Goal: Task Accomplishment & Management: Manage account settings

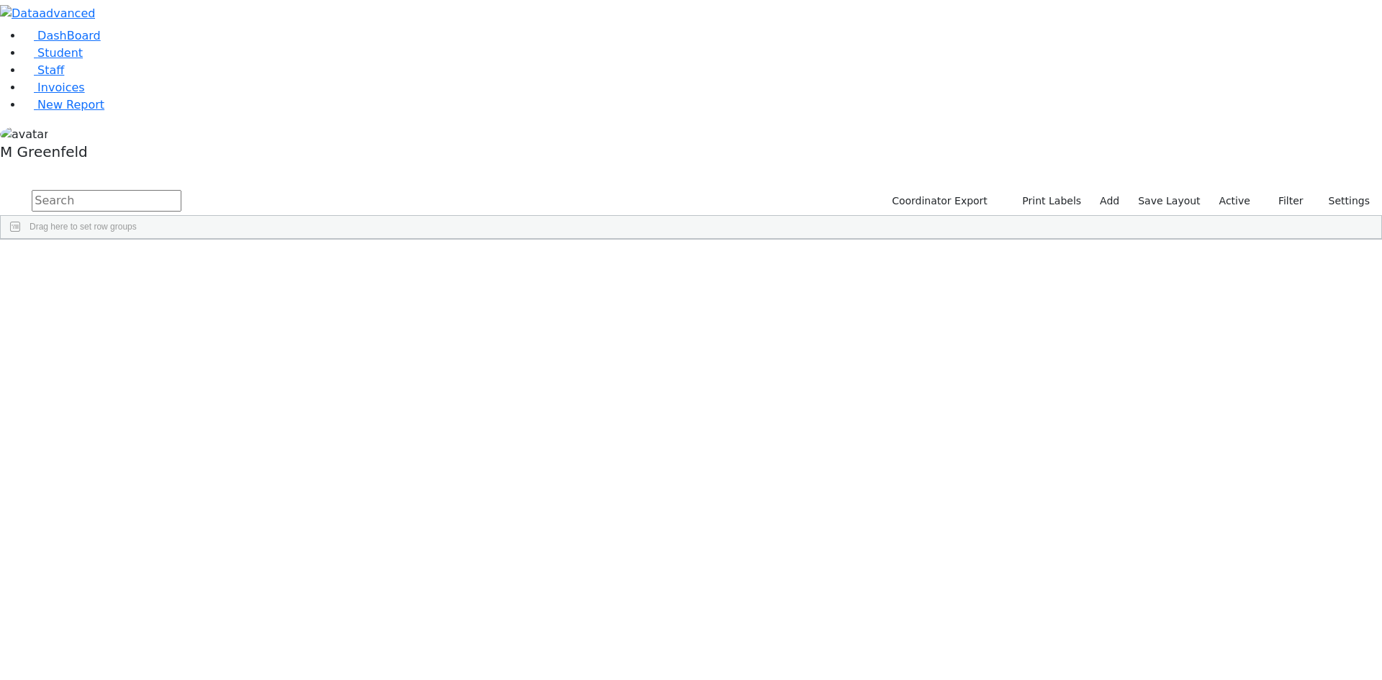
click at [181, 190] on input "text" at bounding box center [107, 201] width 150 height 22
type input "[PERSON_NAME]"
click at [145, 263] on div "Wertheimer" at bounding box center [110, 273] width 69 height 20
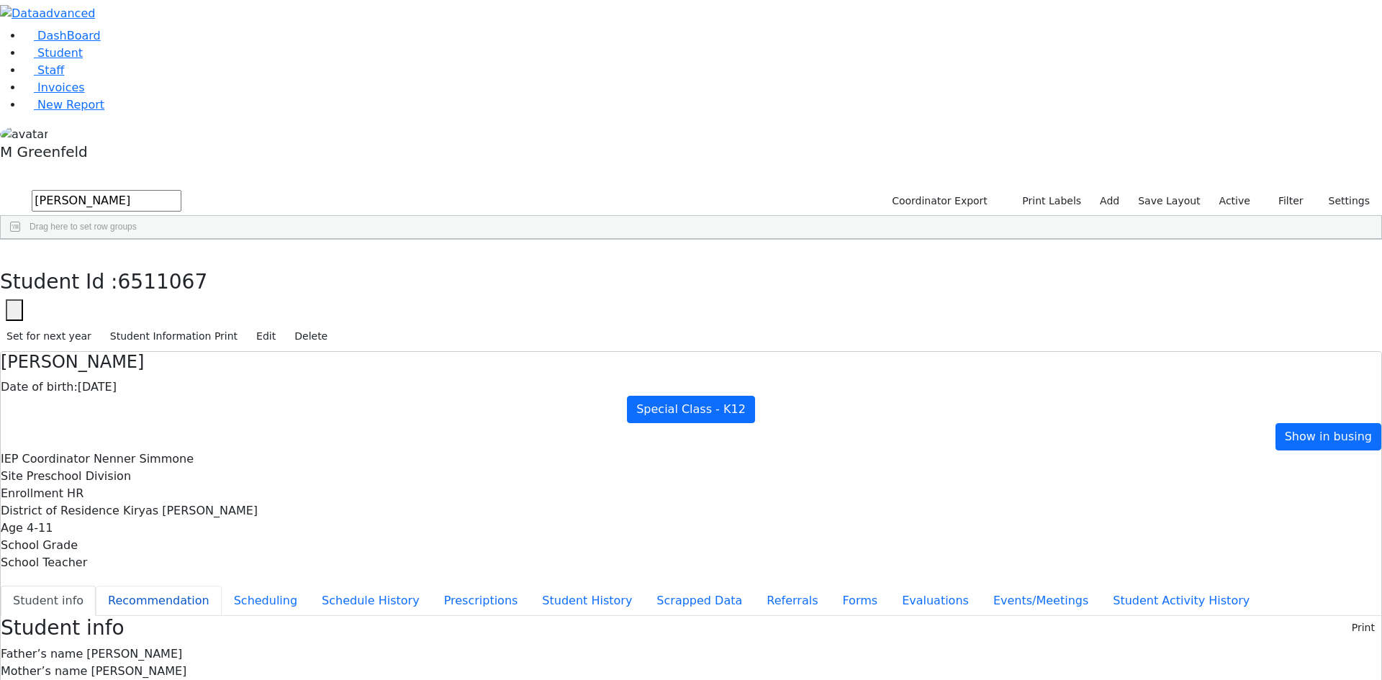
click at [222, 586] on button "Recommendation" at bounding box center [159, 601] width 126 height 30
checkbox input "true"
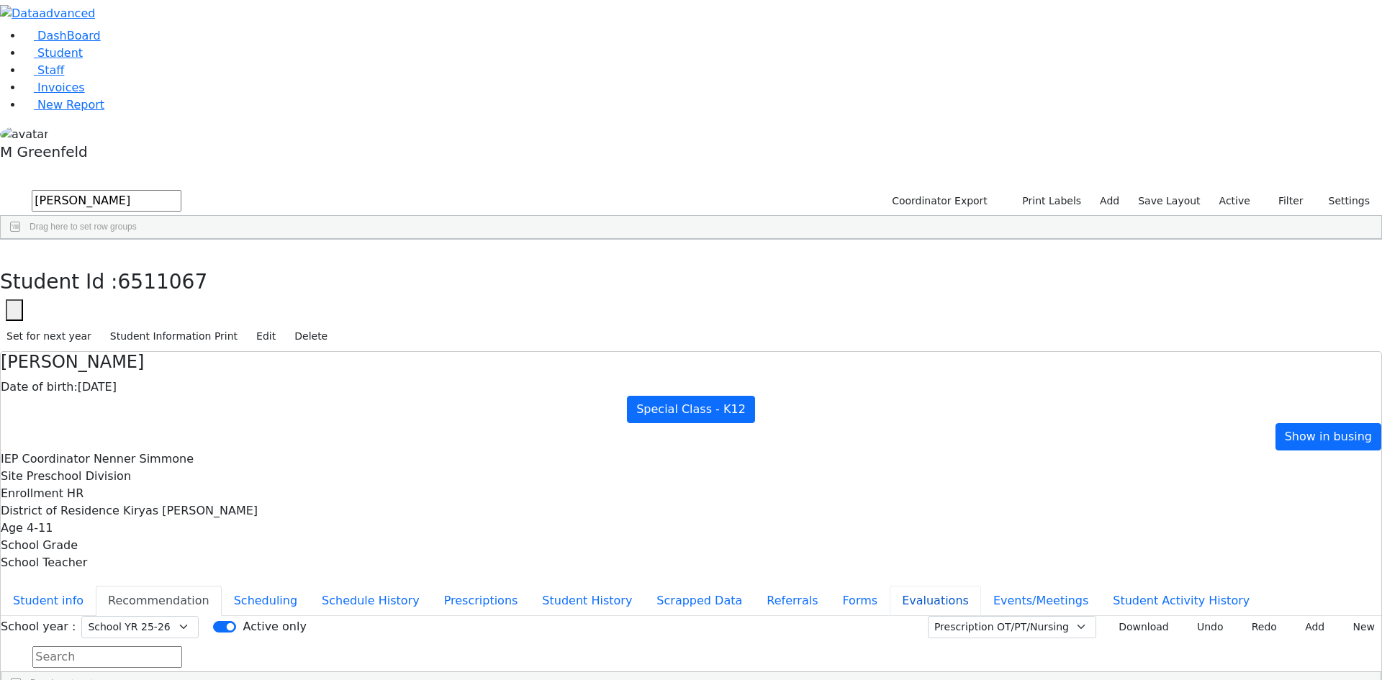
click at [890, 586] on button "Evaluations" at bounding box center [935, 601] width 91 height 30
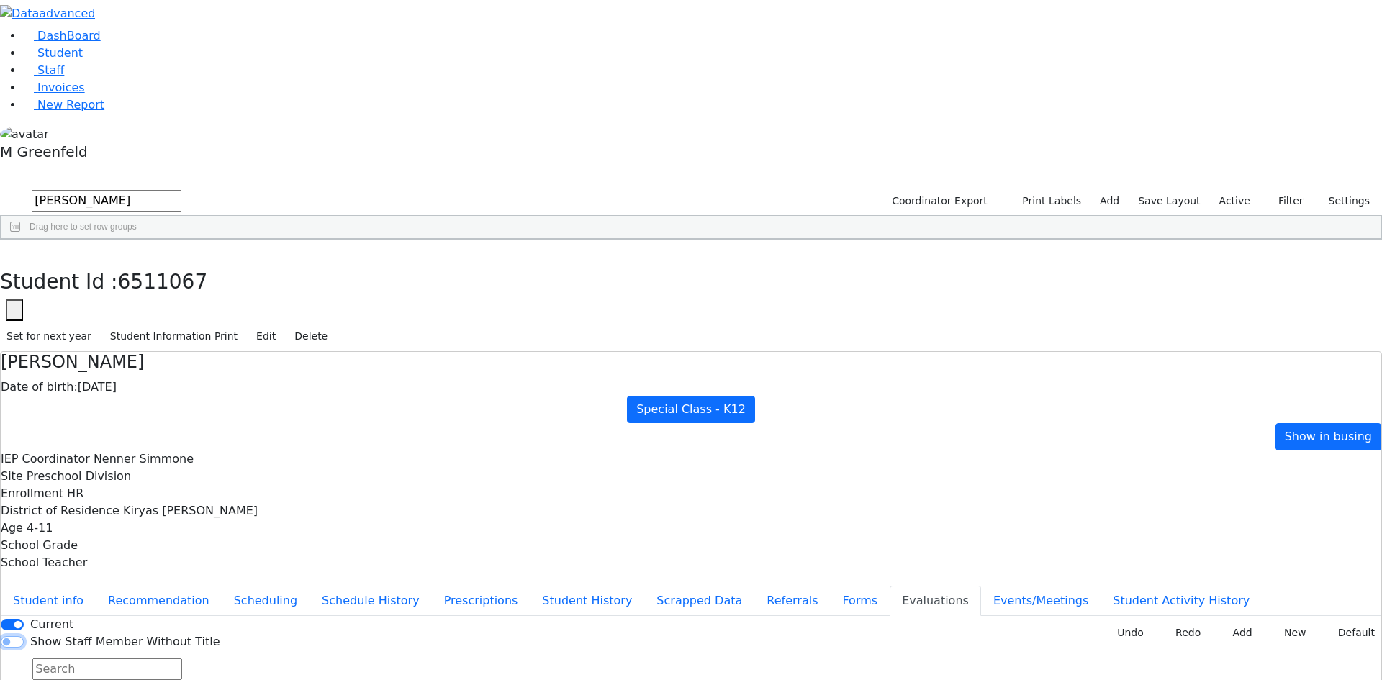
click at [24, 636] on input "Show Staff Member Without Title" at bounding box center [12, 642] width 23 height 12
checkbox input "true"
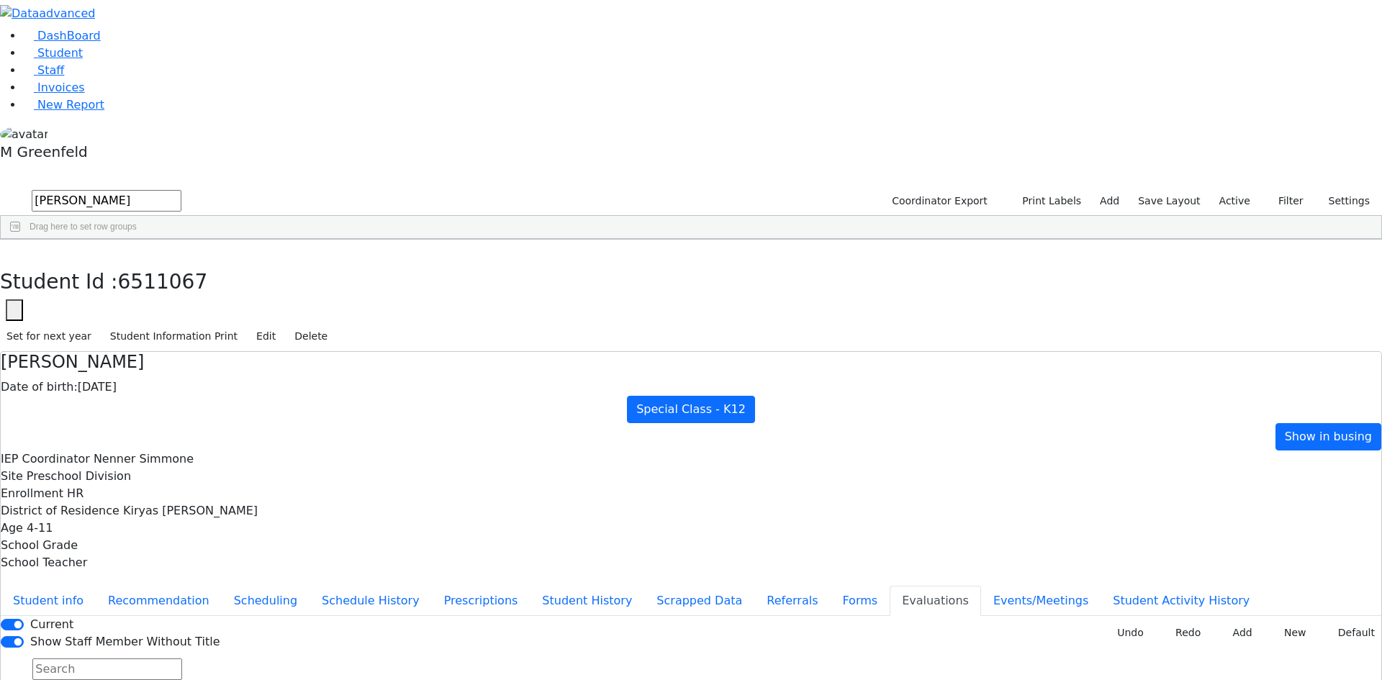
click at [96, 586] on button "Student info" at bounding box center [48, 601] width 95 height 30
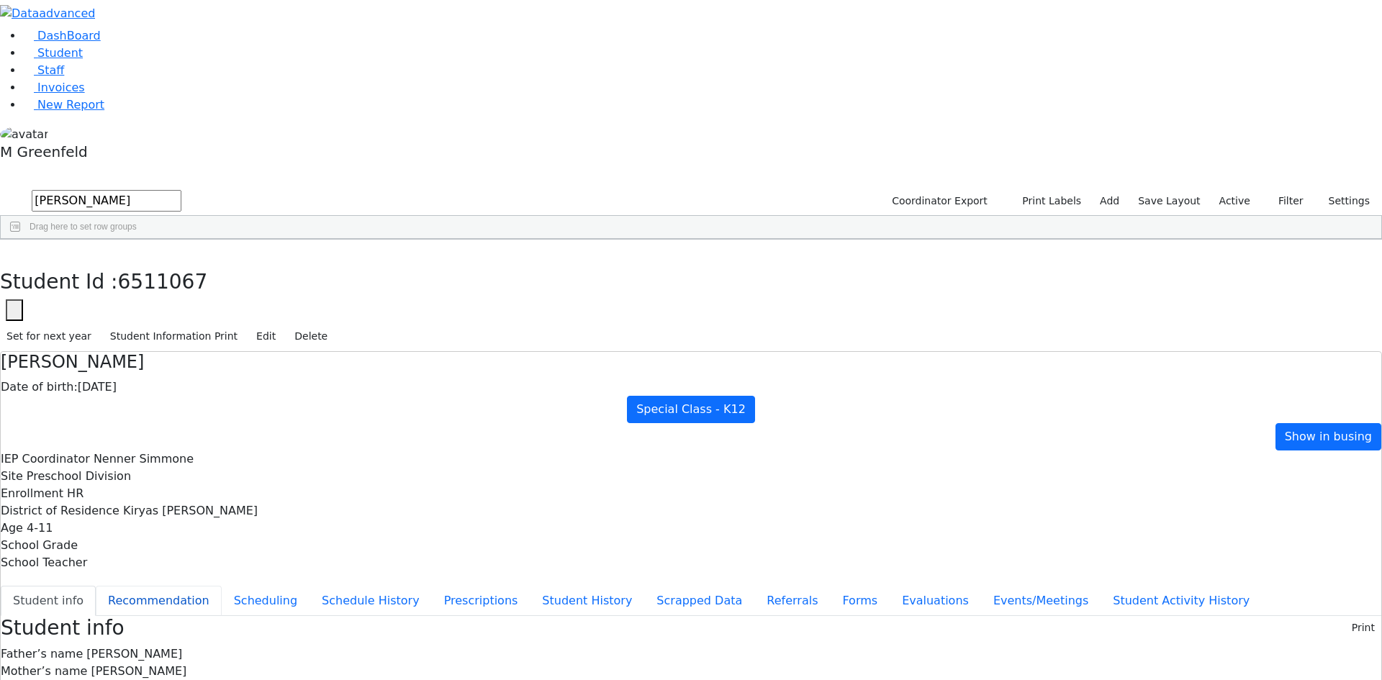
click at [222, 586] on button "Recommendation" at bounding box center [159, 601] width 126 height 30
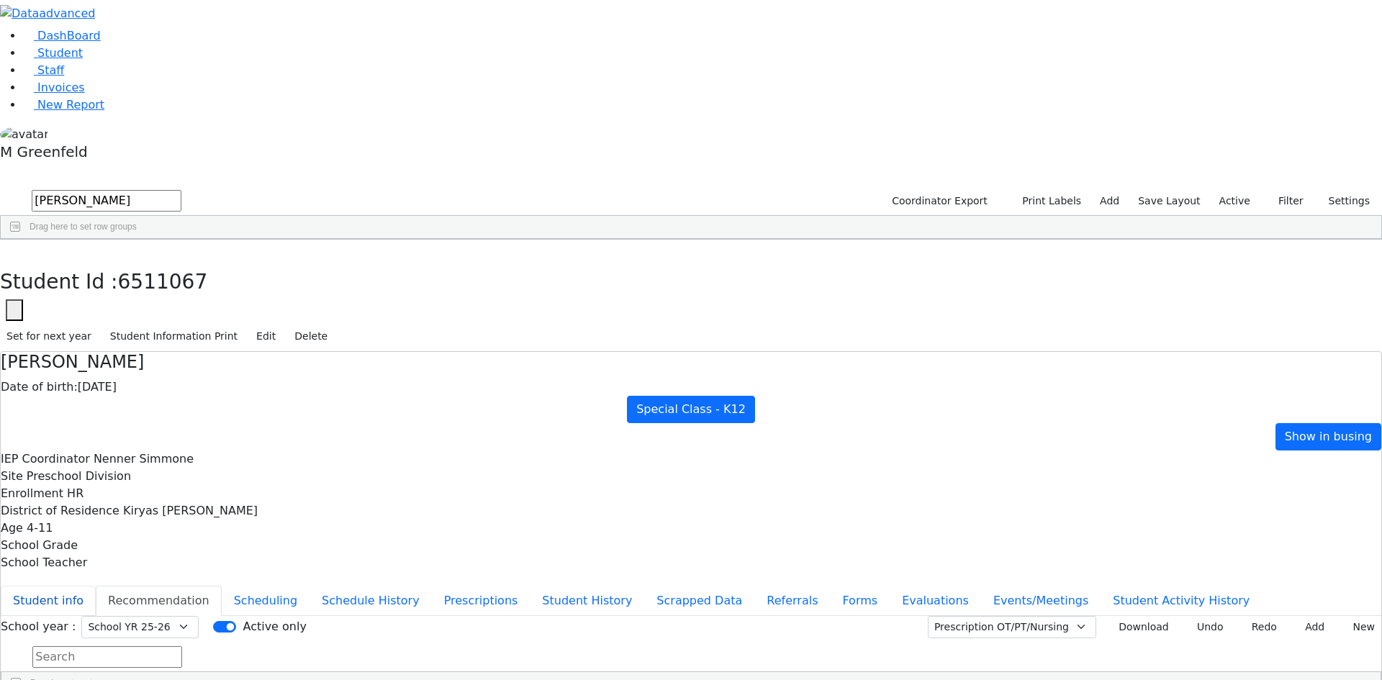
click at [96, 586] on button "Student info" at bounding box center [48, 601] width 95 height 30
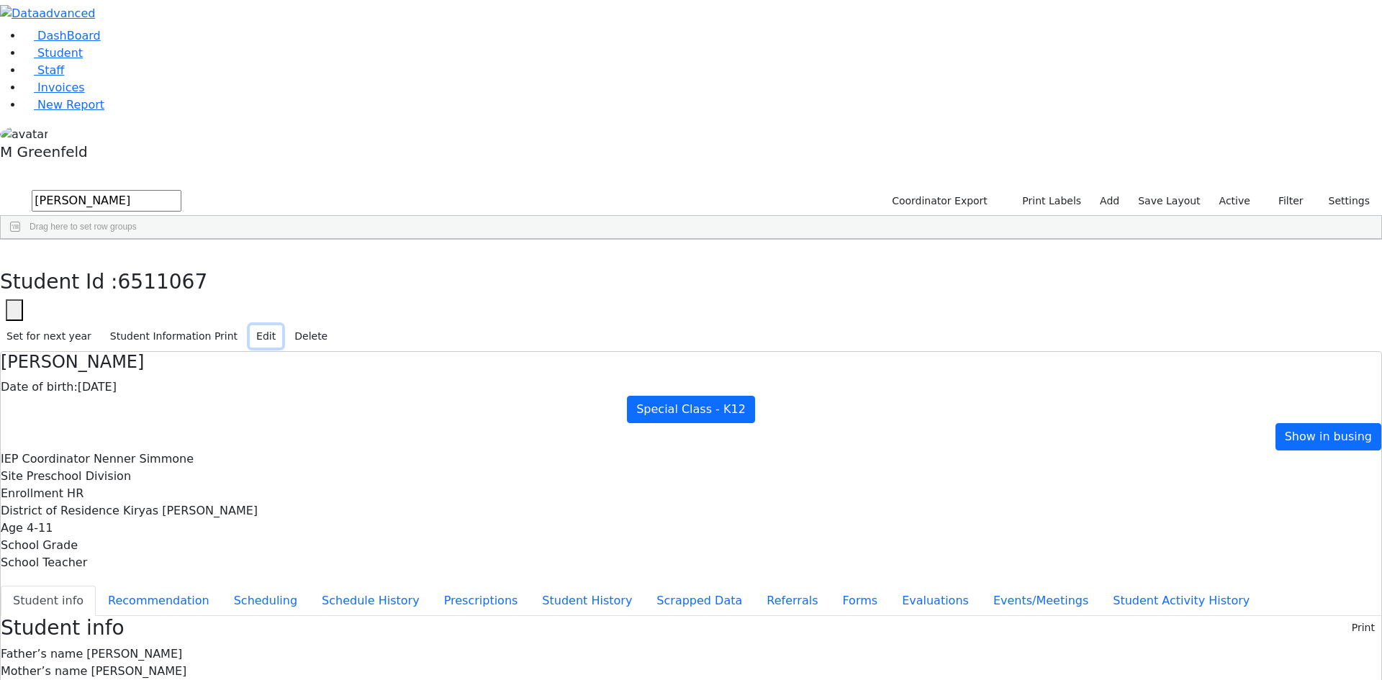
click at [282, 325] on button "Edit" at bounding box center [266, 336] width 32 height 22
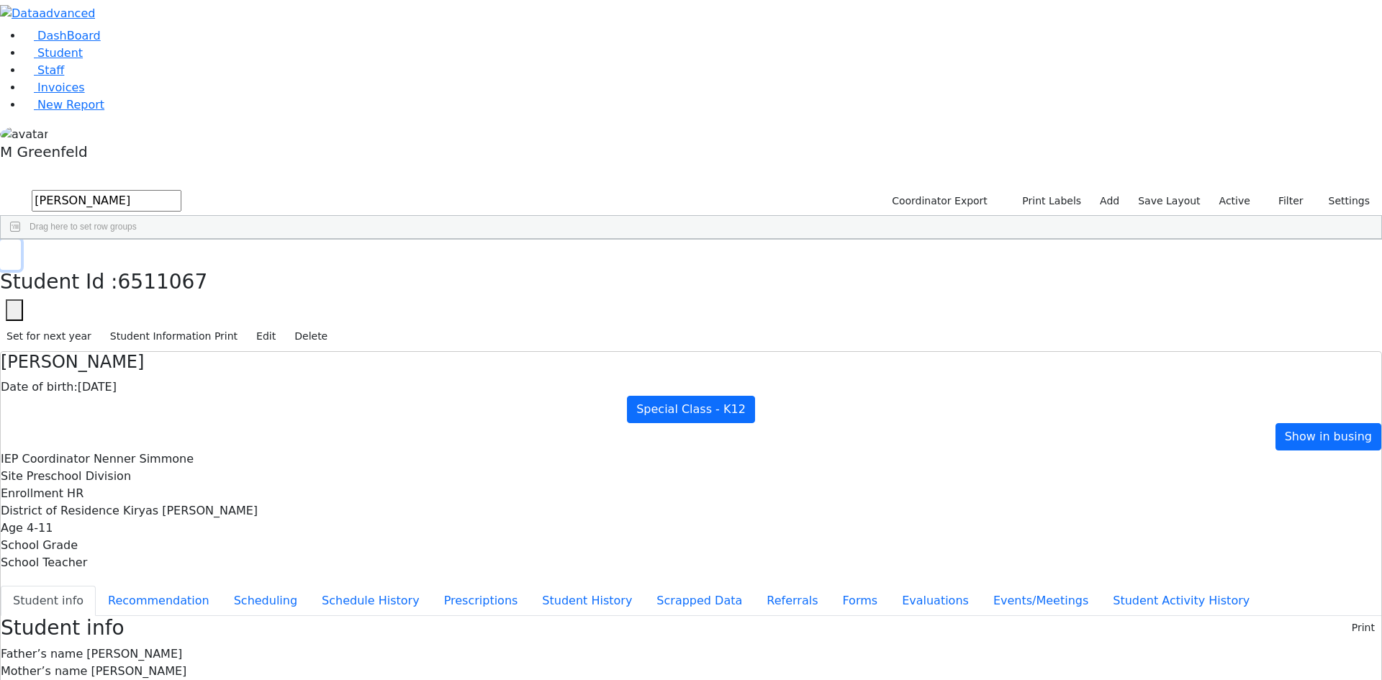
click at [21, 240] on button "button" at bounding box center [10, 255] width 21 height 30
click at [208, 263] on div "Miriam" at bounding box center [173, 273] width 70 height 20
drag, startPoint x: 1013, startPoint y: 256, endPoint x: 1162, endPoint y: 258, distance: 149.7
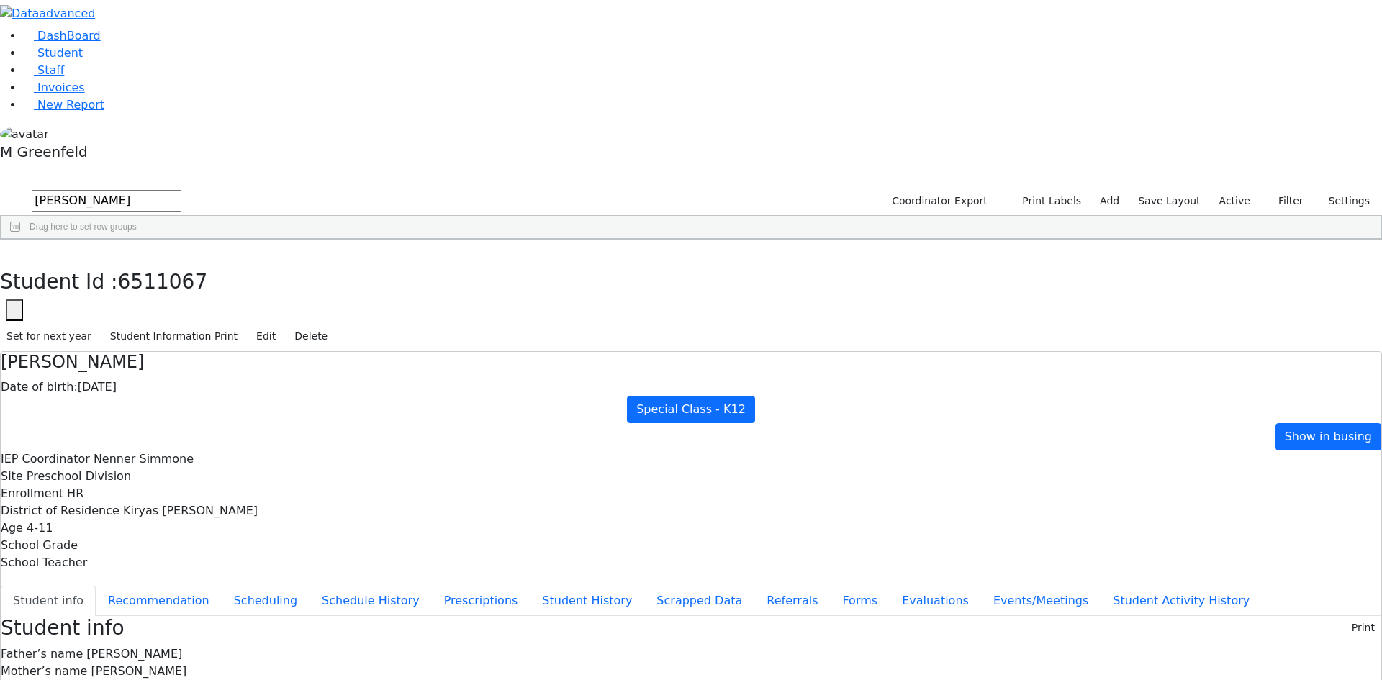
copy p "23 Israel Zupnick Dr. Unit #302"
click at [21, 240] on button "button" at bounding box center [10, 255] width 21 height 30
drag, startPoint x: 256, startPoint y: 56, endPoint x: 148, endPoint y: 60, distance: 108.7
type input "Fraid"
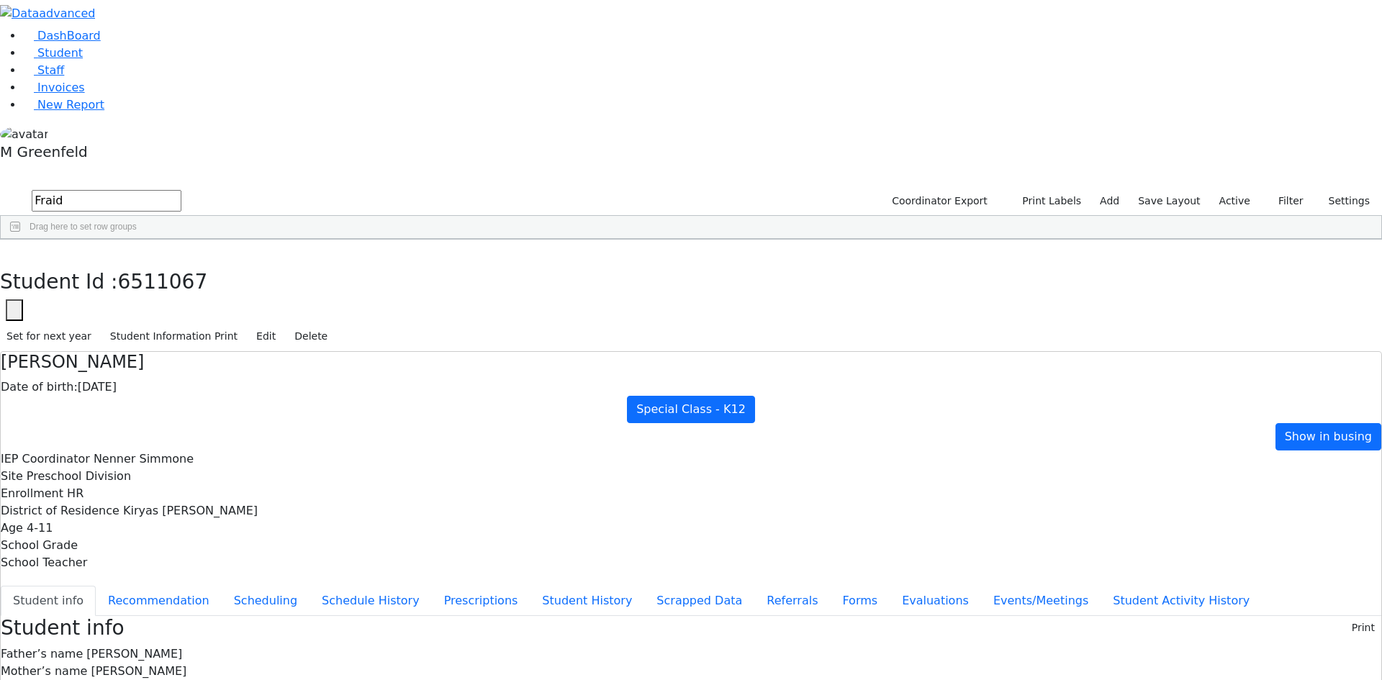
click at [208, 444] on div "Fraidy" at bounding box center [173, 454] width 70 height 20
click at [890, 586] on button "Evaluations" at bounding box center [935, 601] width 91 height 30
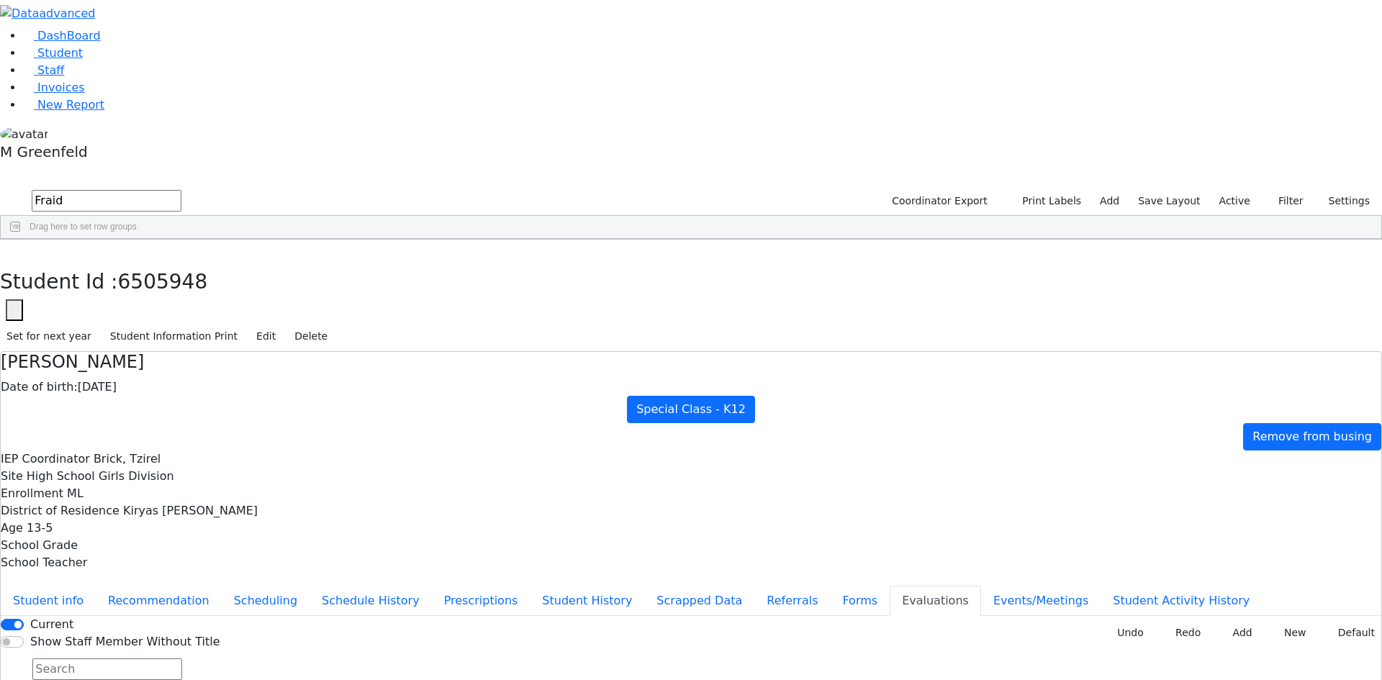
click at [1273, 622] on button "New" at bounding box center [1290, 633] width 45 height 22
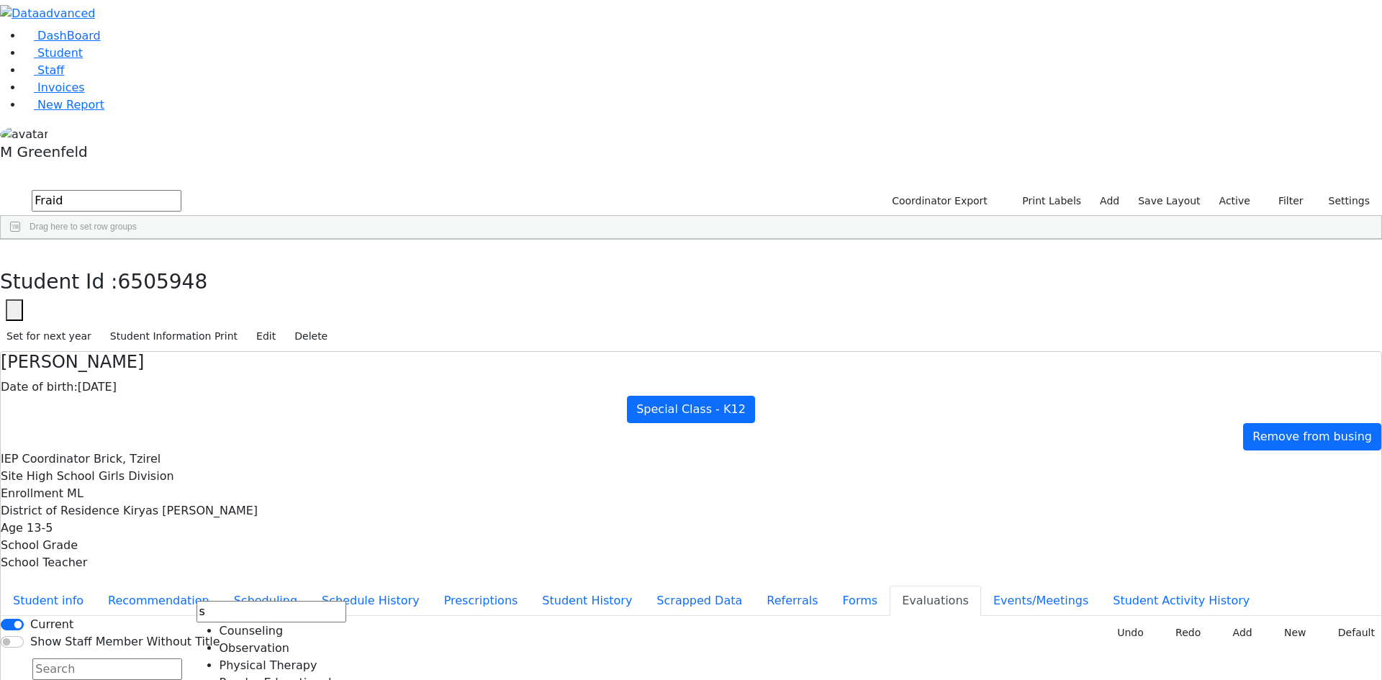
type input "s"
type input "r"
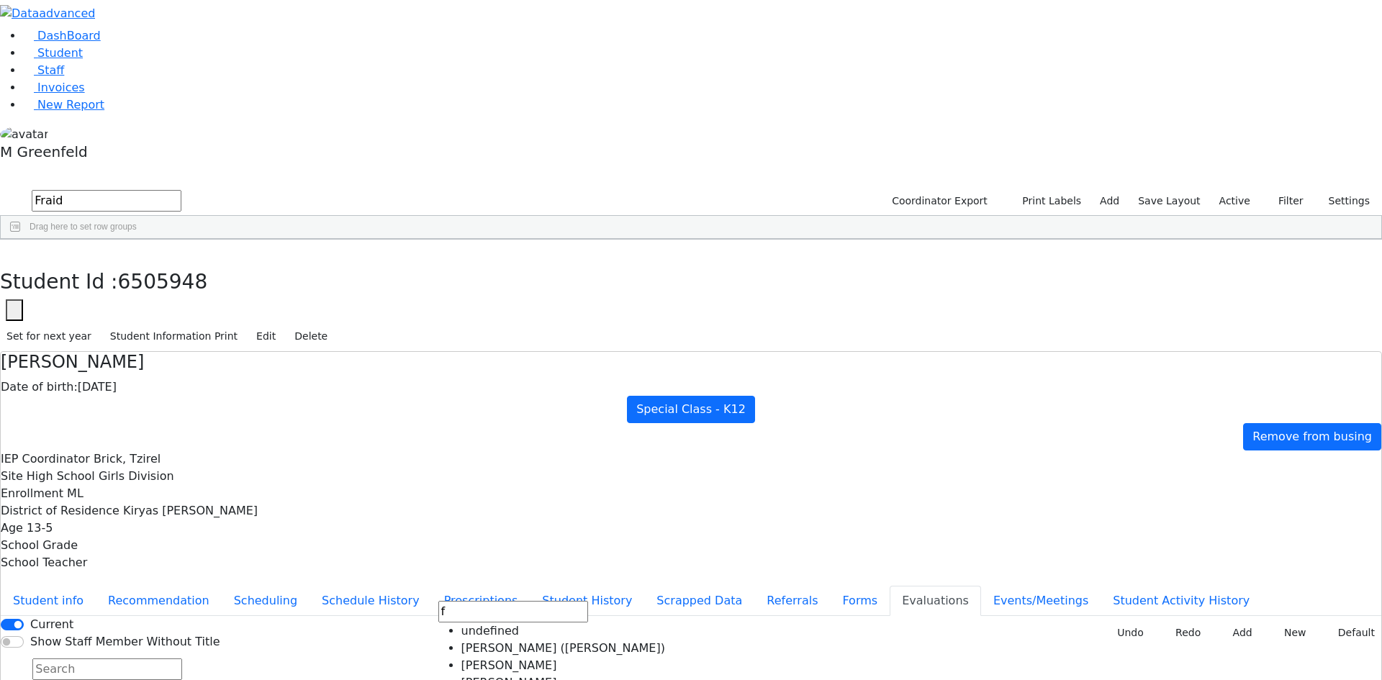
scroll to position [19, 0]
type input "f"
type input "2025-08-07"
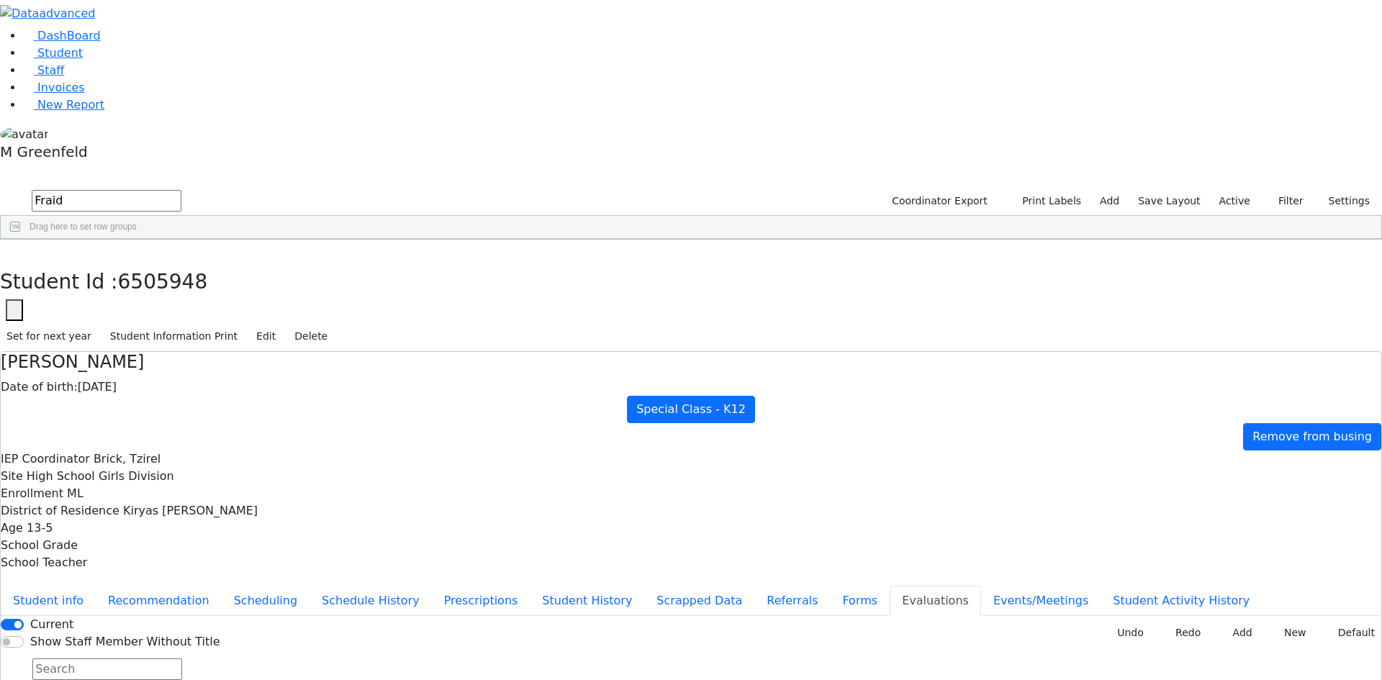
type input "2025-08-06"
click at [1217, 622] on button "Add" at bounding box center [1237, 633] width 42 height 22
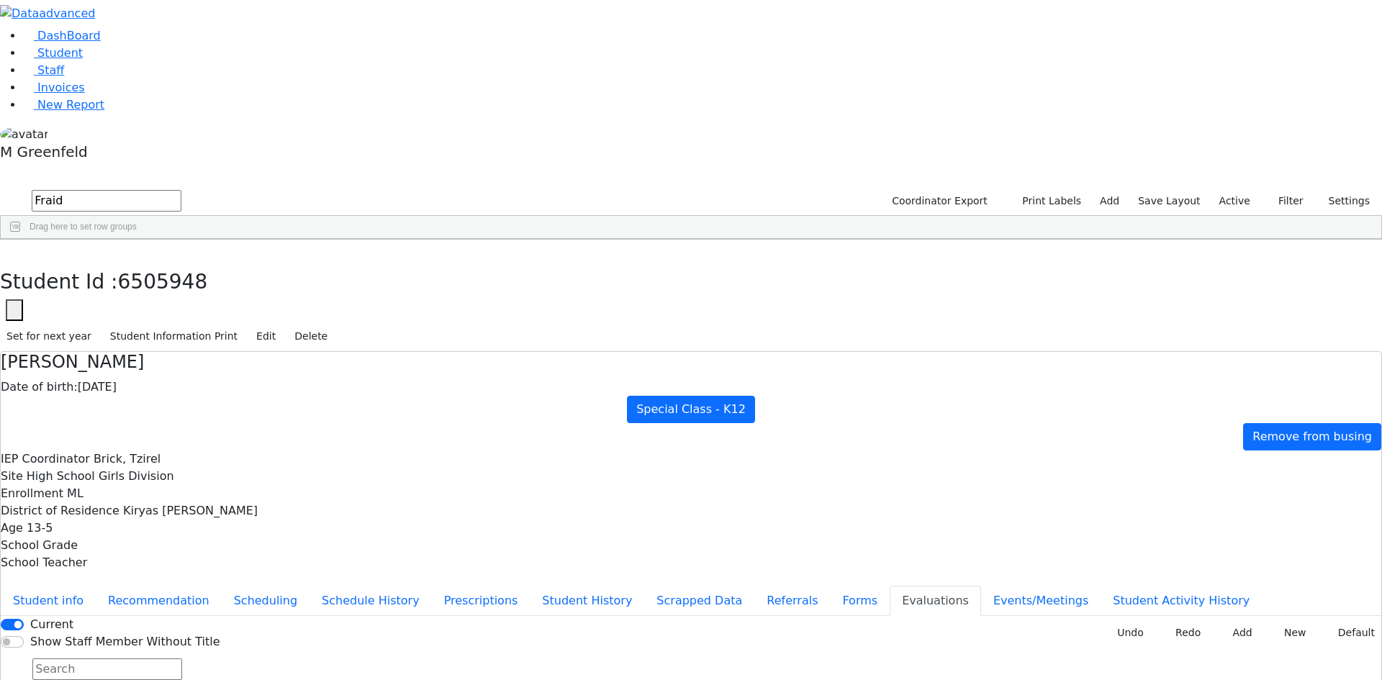
click at [1223, 631] on use at bounding box center [1223, 631] width 0 height 0
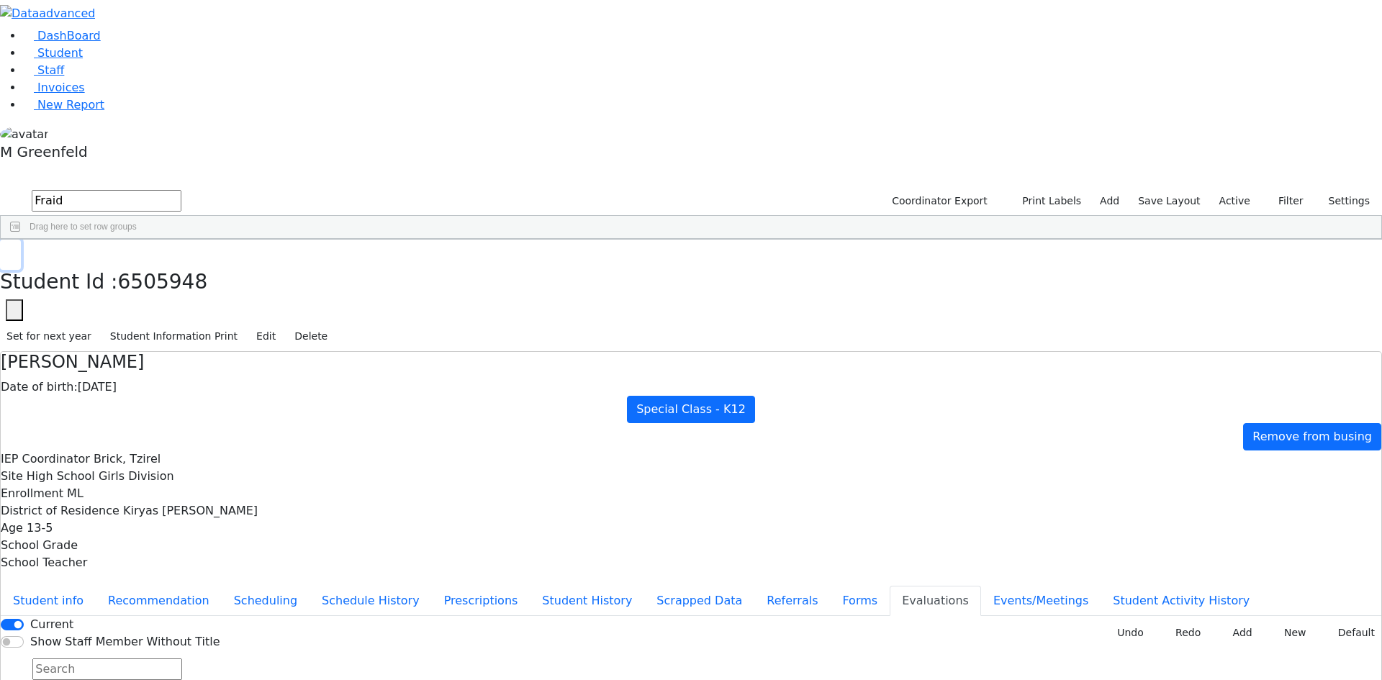
click at [6, 250] on use "button" at bounding box center [6, 250] width 0 height 0
click at [181, 190] on input "Fraid" at bounding box center [107, 201] width 150 height 22
type input "Bruchy"
click at [138, 363] on div "Weiss" at bounding box center [103, 373] width 70 height 20
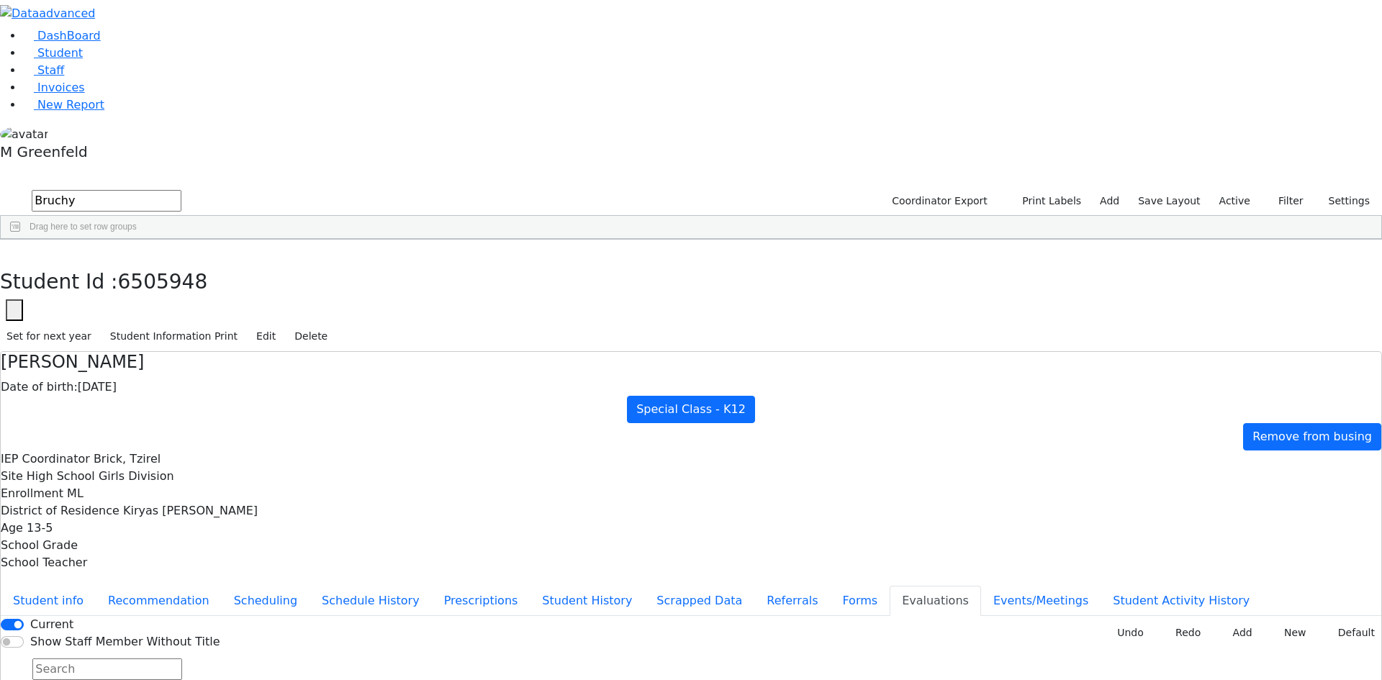
click at [138, 363] on div "Weiss" at bounding box center [103, 373] width 70 height 20
click at [1268, 622] on button "New" at bounding box center [1290, 633] width 45 height 22
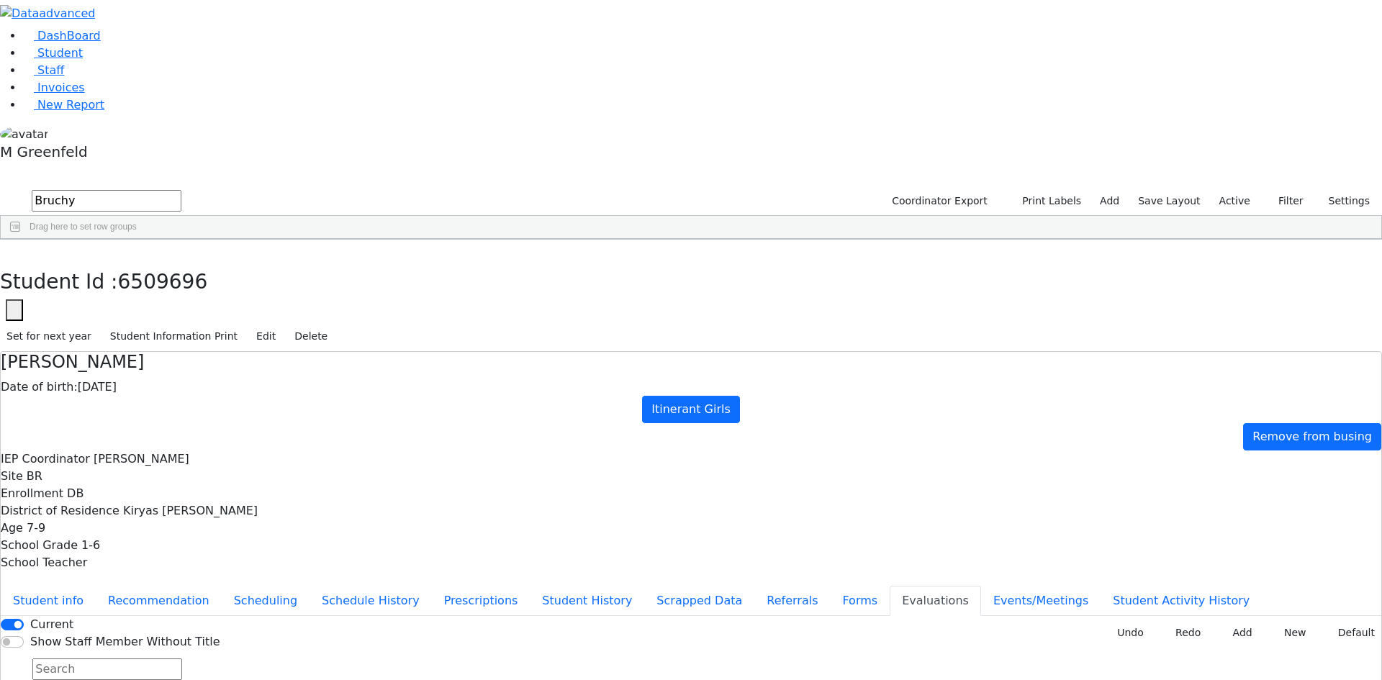
type input "s"
type input "r"
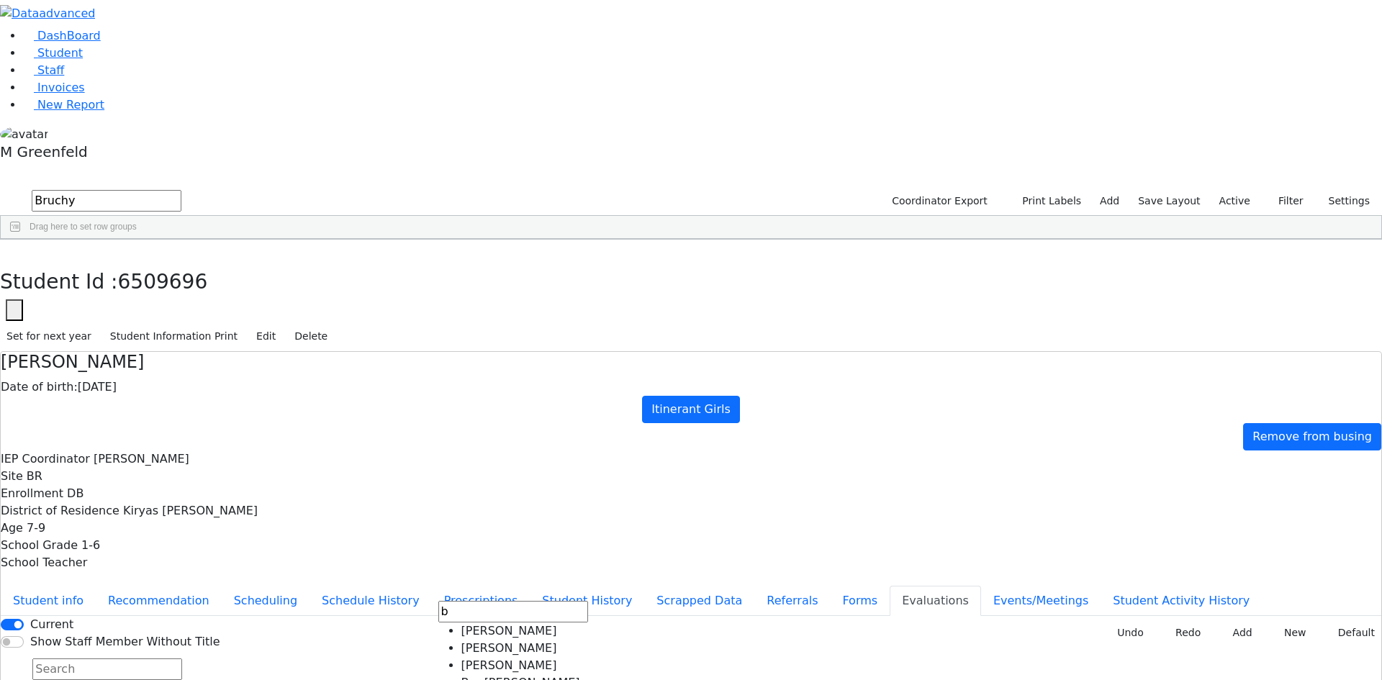
type input "b"
type input "2025-08-06"
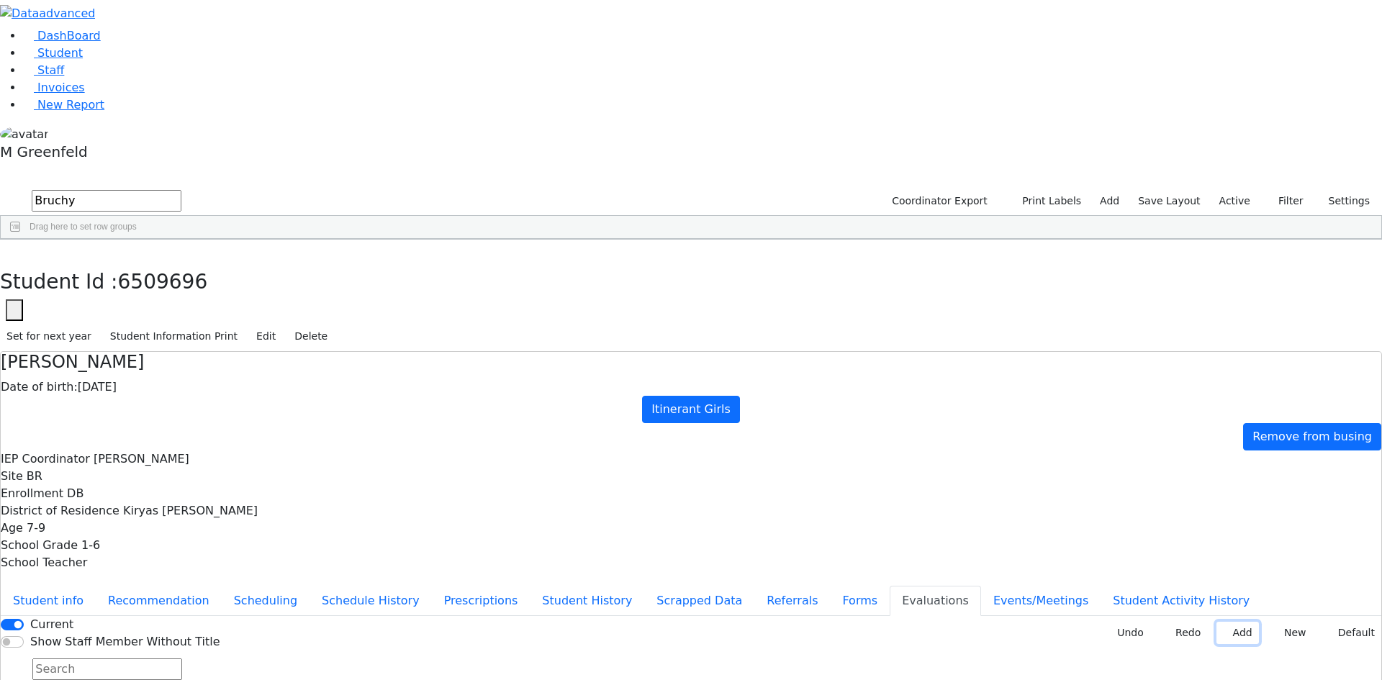
click at [1216, 622] on button "Add" at bounding box center [1237, 633] width 42 height 22
type input "2025-08-05"
click at [1231, 622] on button "Add" at bounding box center [1237, 633] width 42 height 22
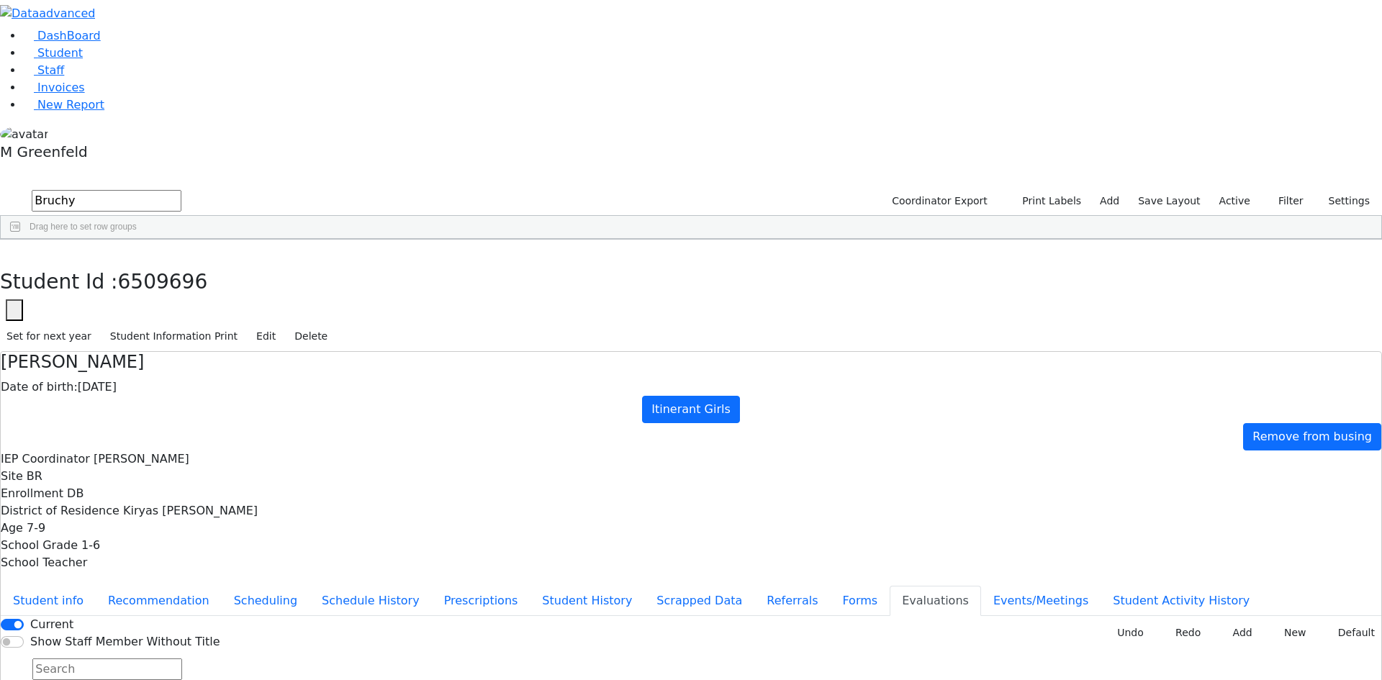
click at [182, 659] on input "text" at bounding box center [107, 670] width 150 height 22
click at [96, 586] on button "Student info" at bounding box center [48, 601] width 95 height 30
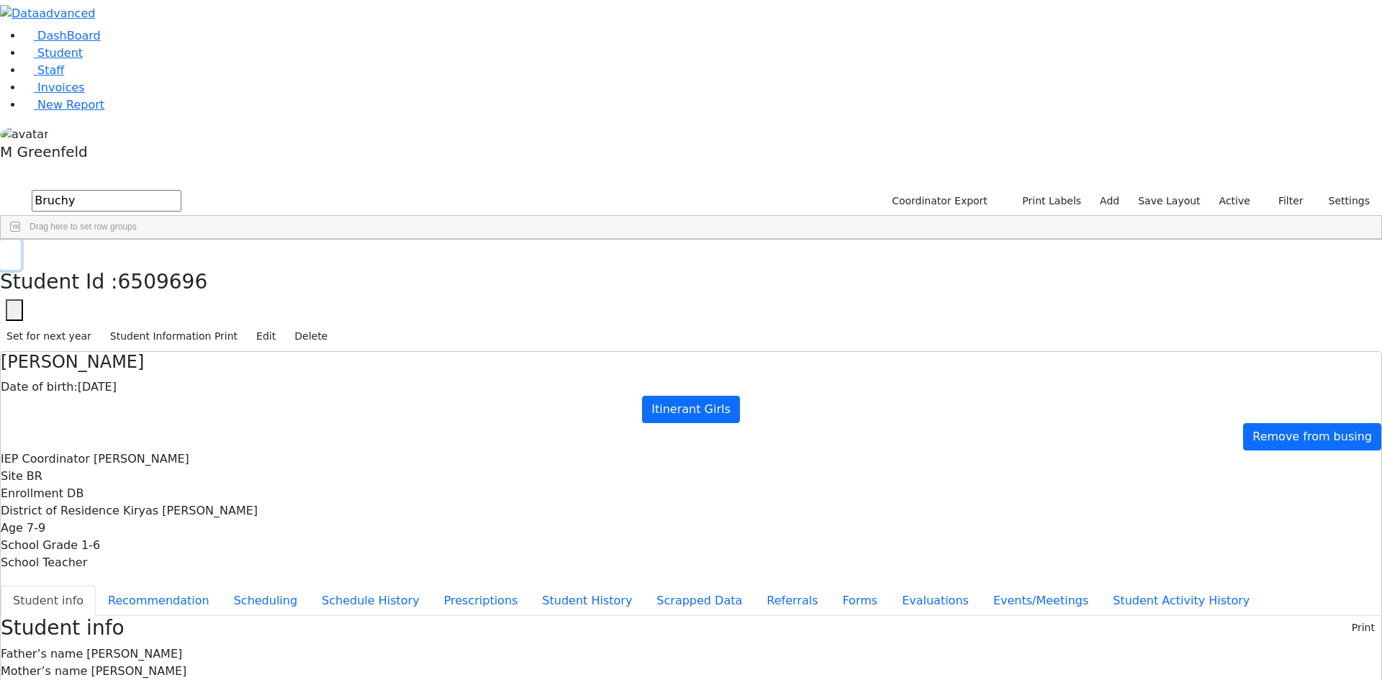
click at [21, 240] on button "button" at bounding box center [10, 255] width 21 height 30
click at [181, 190] on input "Bruchy" at bounding box center [107, 201] width 150 height 22
type input "Mulller"
click at [0, 188] on button "submit" at bounding box center [14, 201] width 28 height 27
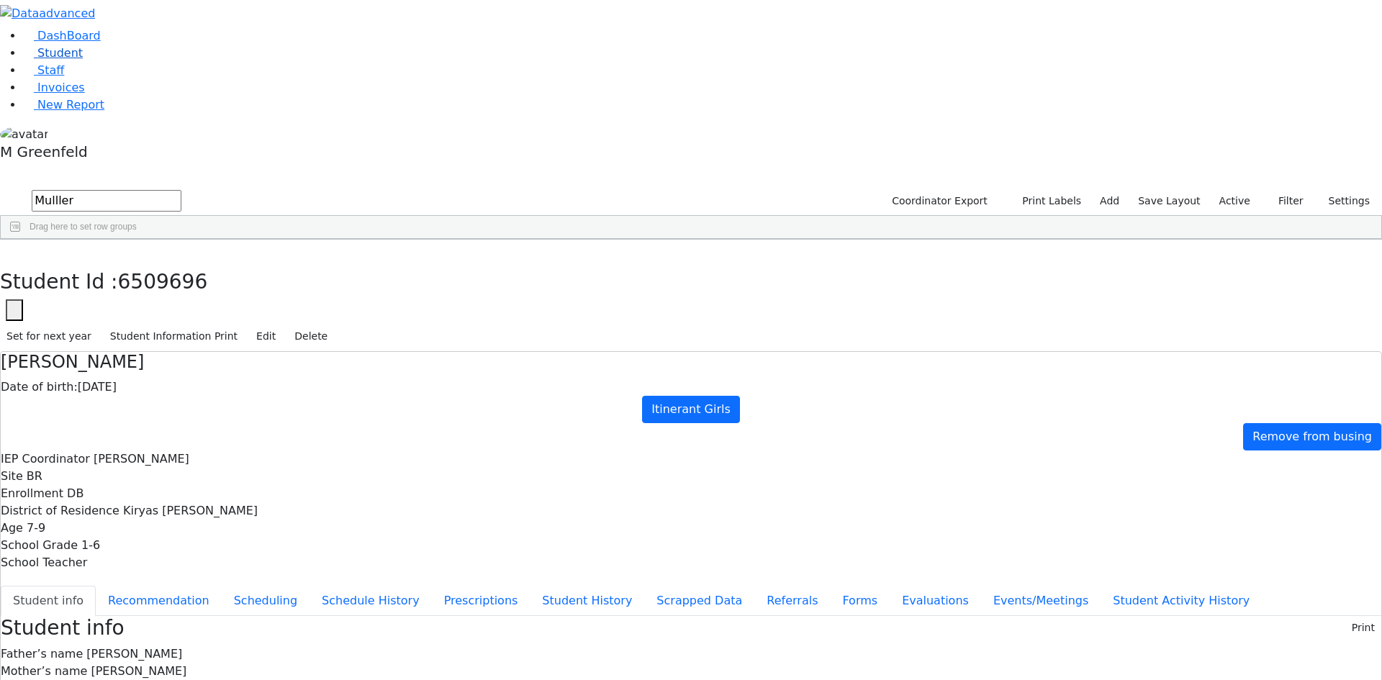
click at [83, 60] on link "Student" at bounding box center [53, 53] width 60 height 14
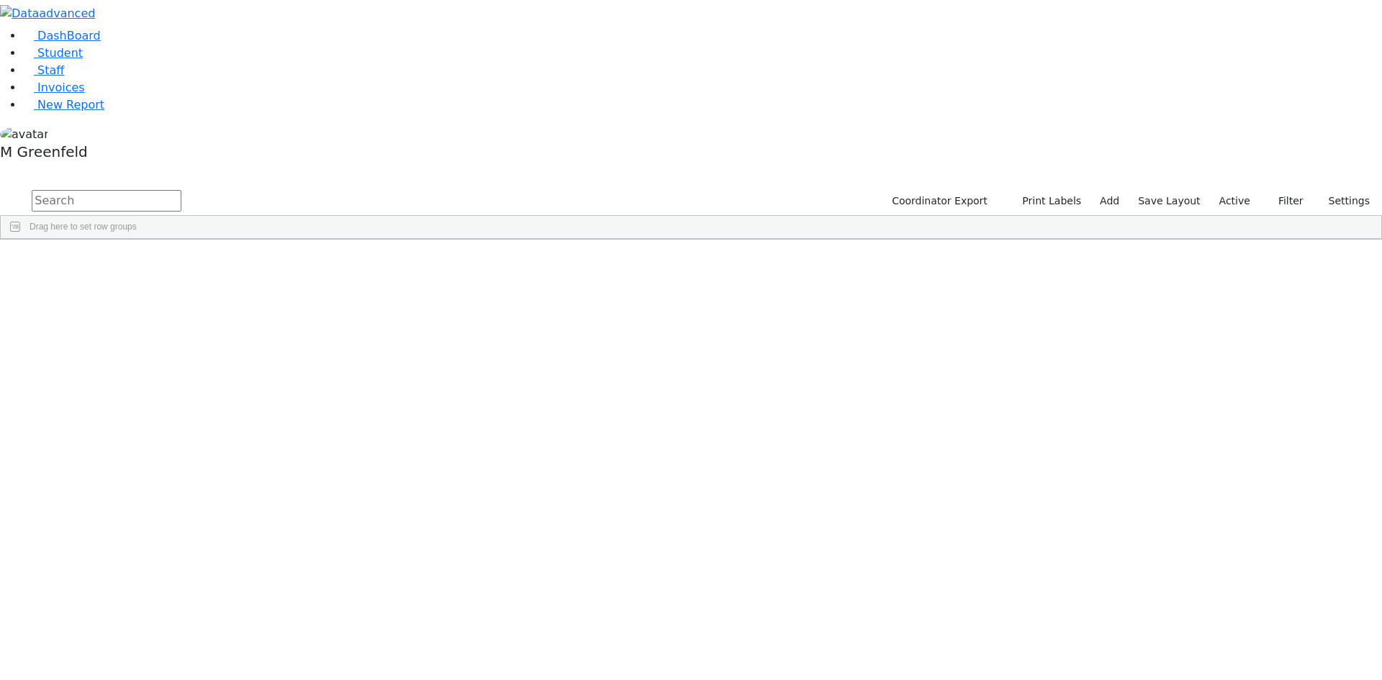
click at [181, 190] on input "text" at bounding box center [107, 201] width 150 height 22
type input "mull"
click at [145, 283] on div "Muller" at bounding box center [110, 293] width 69 height 20
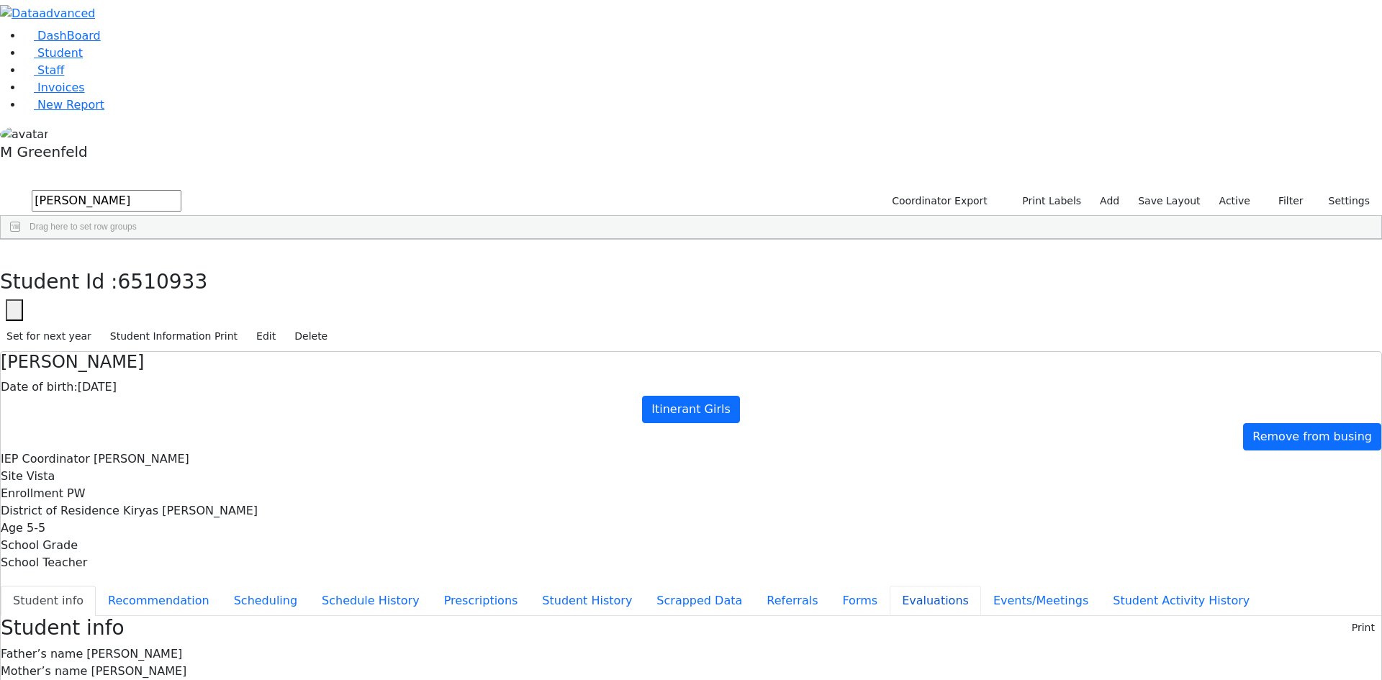
click at [890, 586] on button "Evaluations" at bounding box center [935, 601] width 91 height 30
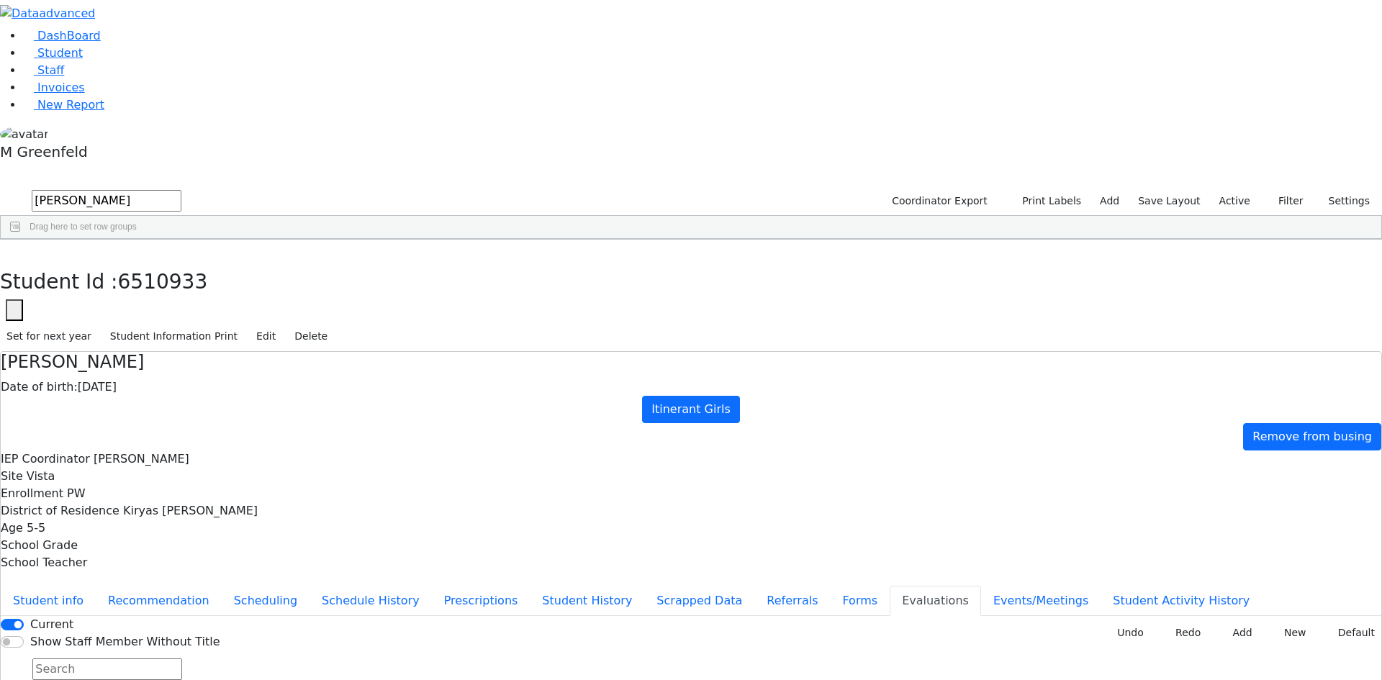
click at [1282, 622] on button "New" at bounding box center [1290, 633] width 45 height 22
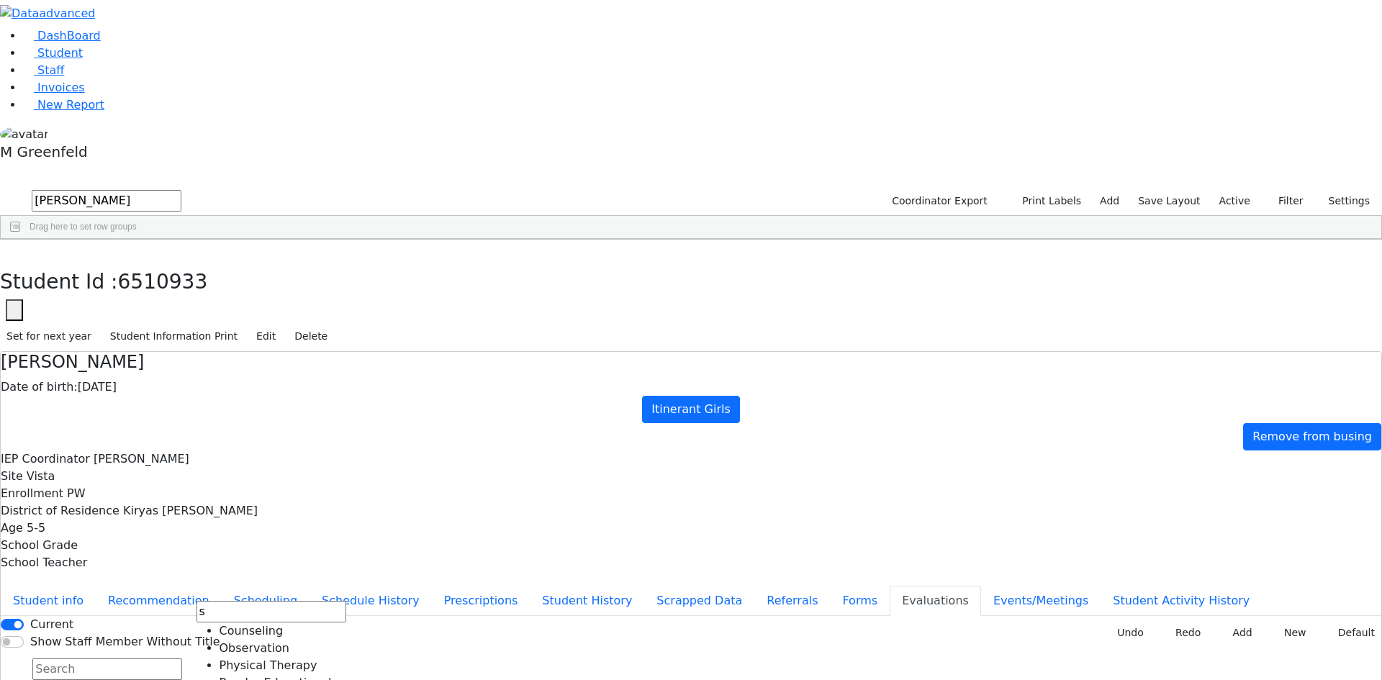
type input "s"
type input "r"
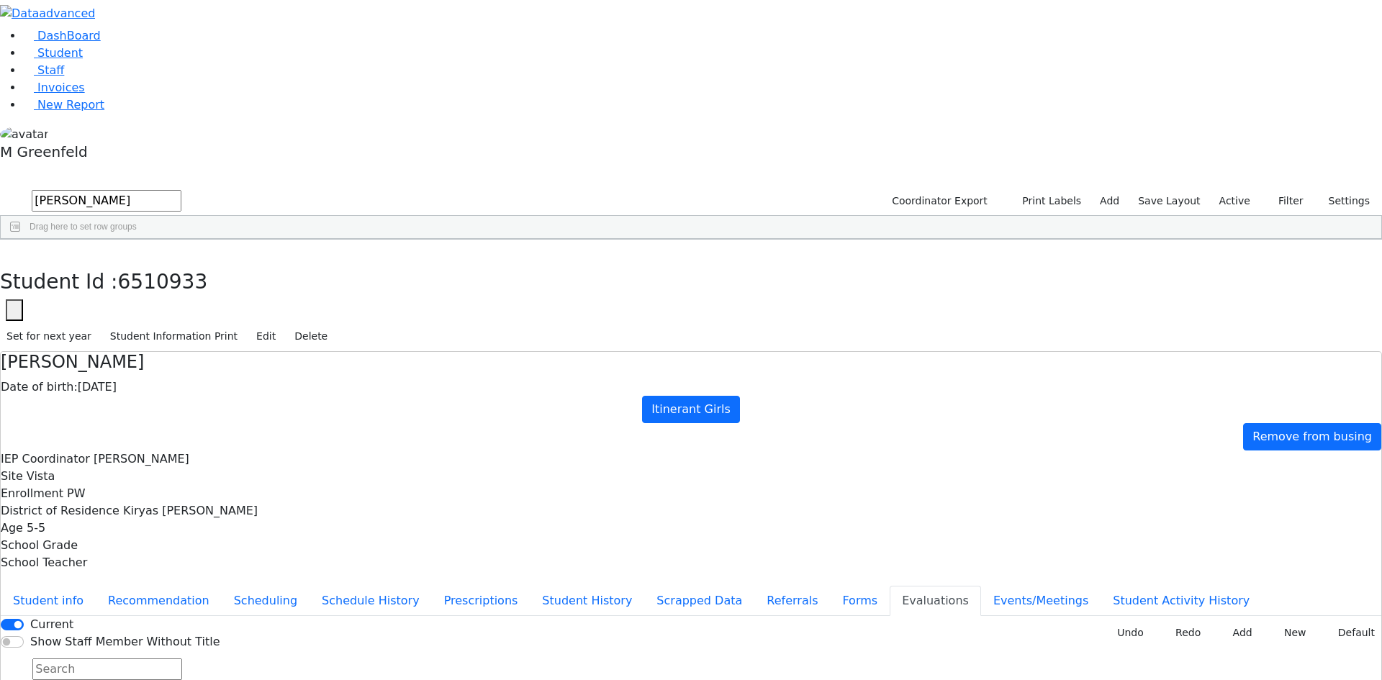
type input "2025-08-04"
click at [1223, 631] on icon at bounding box center [1226, 634] width 6 height 6
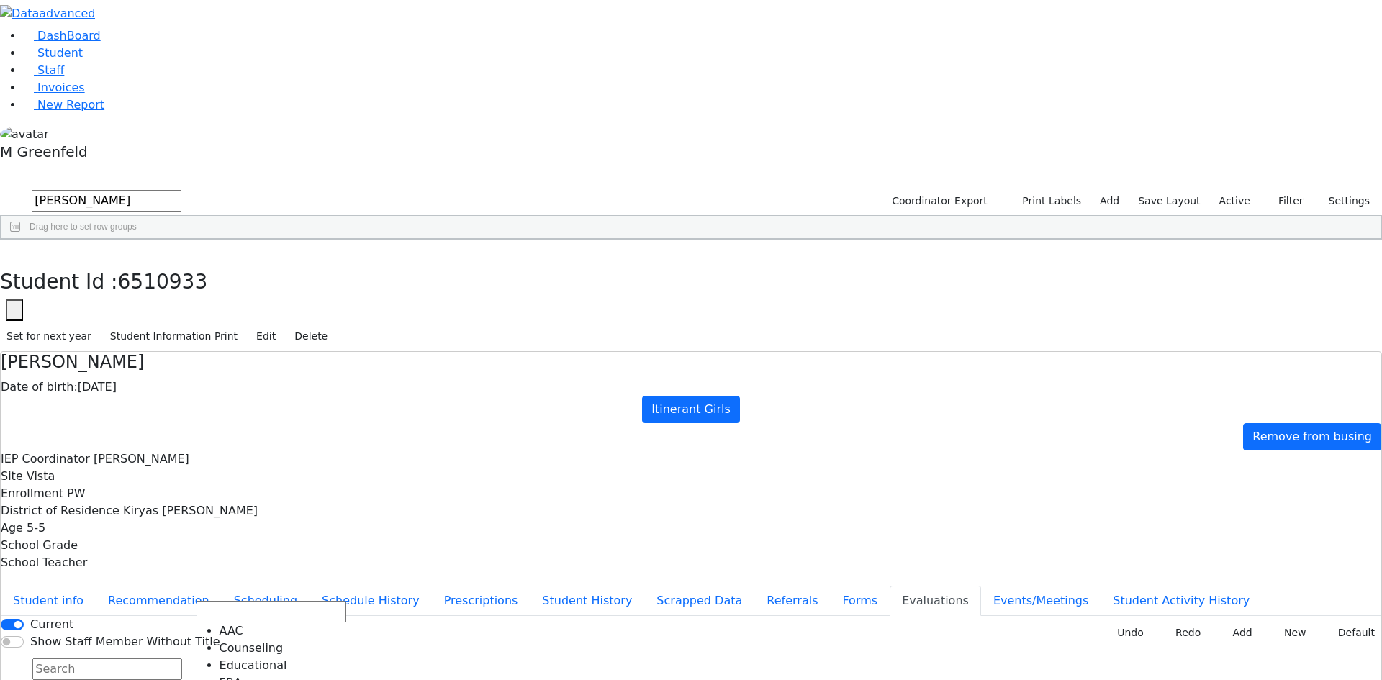
scroll to position [53, 0]
type input "2025-08-05"
click at [1229, 622] on button "Add" at bounding box center [1237, 633] width 42 height 22
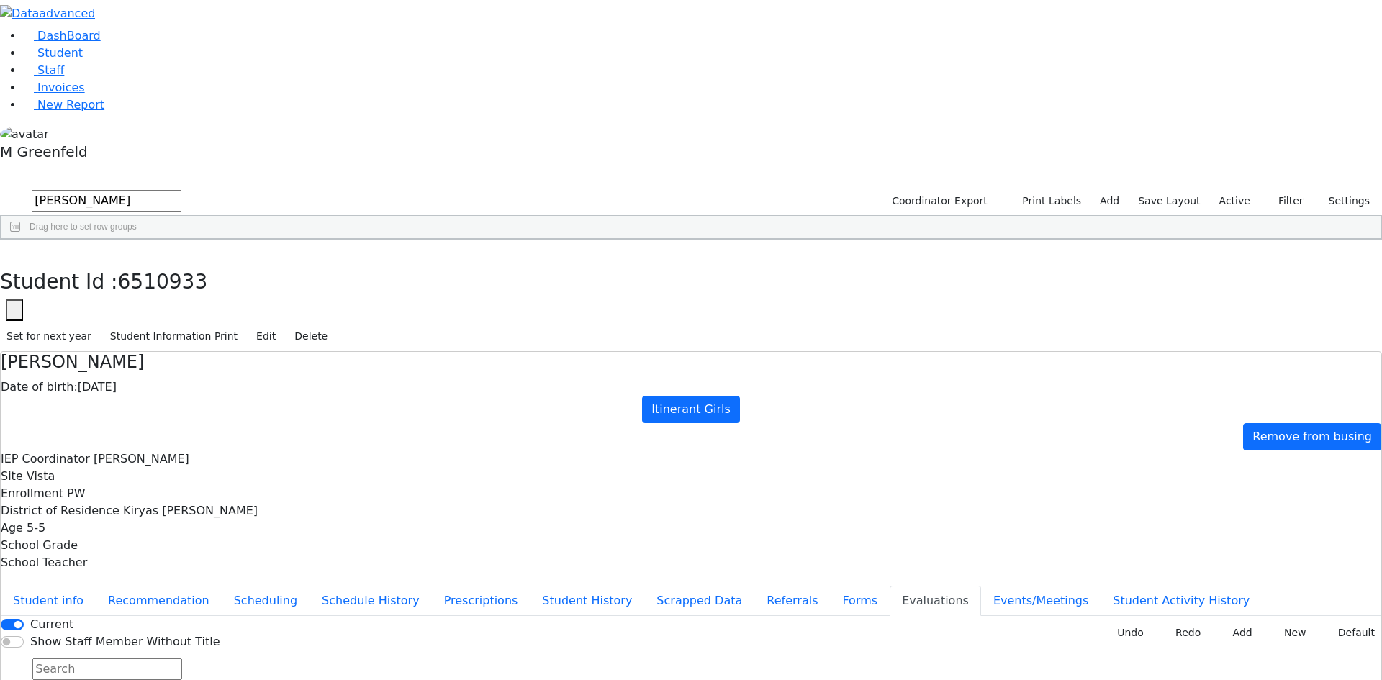
type input "2025-08-04"
click at [6, 250] on use "button" at bounding box center [6, 250] width 0 height 0
click at [83, 60] on link "Student" at bounding box center [53, 53] width 60 height 14
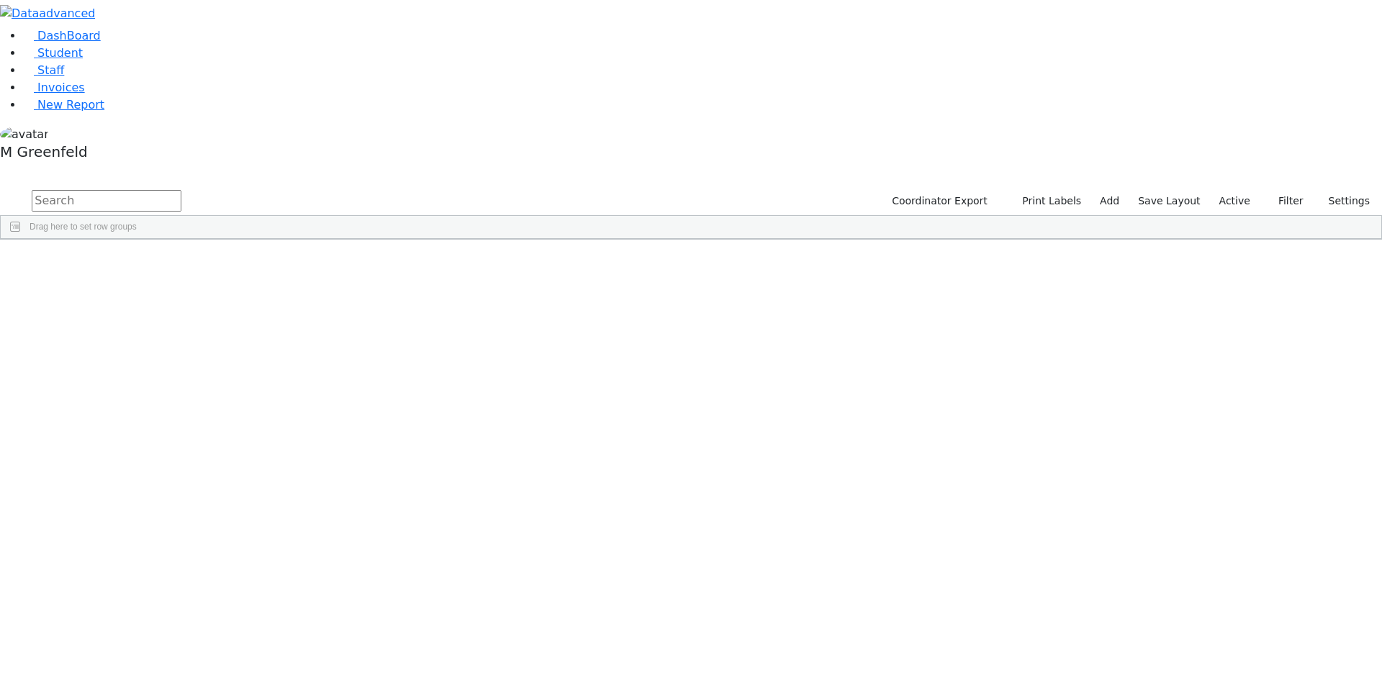
click at [296, 215] on div "Drag here to set row groups Drag here to set column labels Student Id Last Name…" at bounding box center [691, 227] width 1382 height 24
click at [181, 190] on input "text" at bounding box center [107, 201] width 150 height 22
type input "muller"
click at [83, 60] on link "Student" at bounding box center [53, 53] width 60 height 14
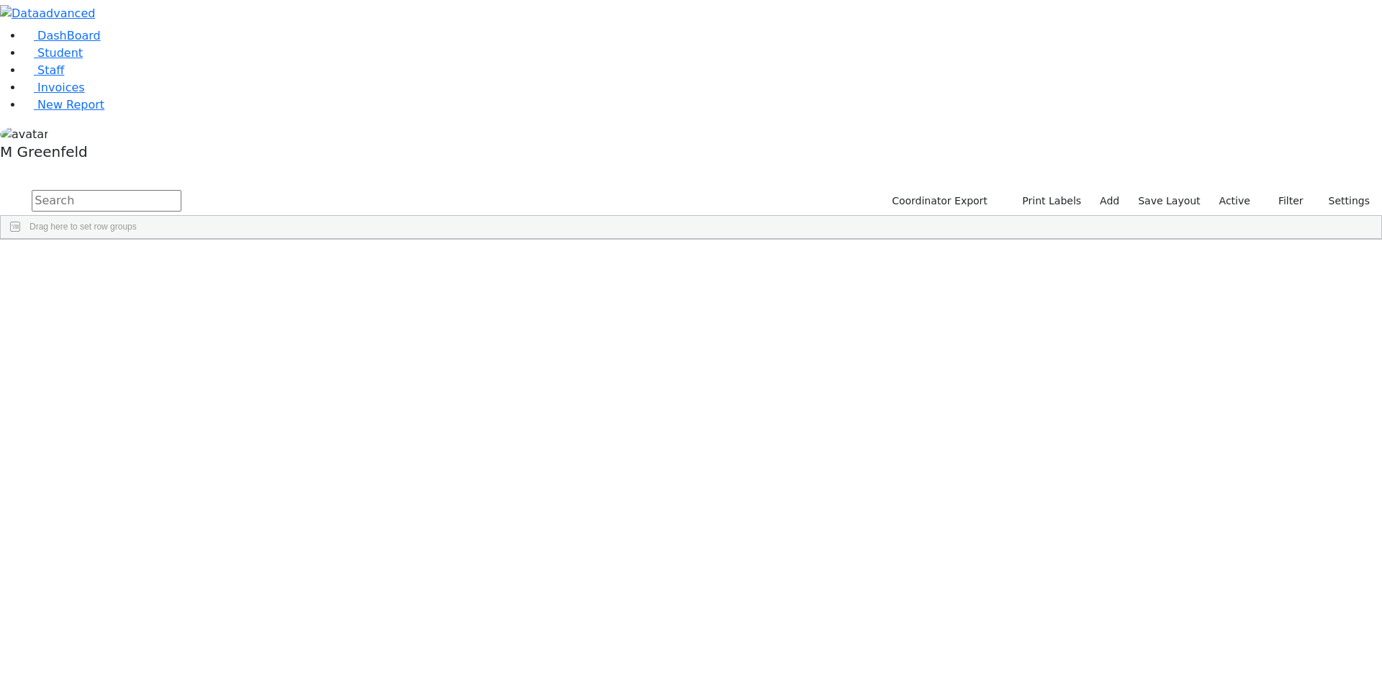
click at [181, 190] on input "text" at bounding box center [107, 201] width 150 height 22
click at [1270, 196] on icon "button" at bounding box center [1270, 200] width 9 height 9
click at [1222, 309] on label "Enrollment student only" at bounding box center [1261, 326] width 96 height 35
click at [1207, 312] on input "Enrollment student only" at bounding box center [1202, 318] width 12 height 12
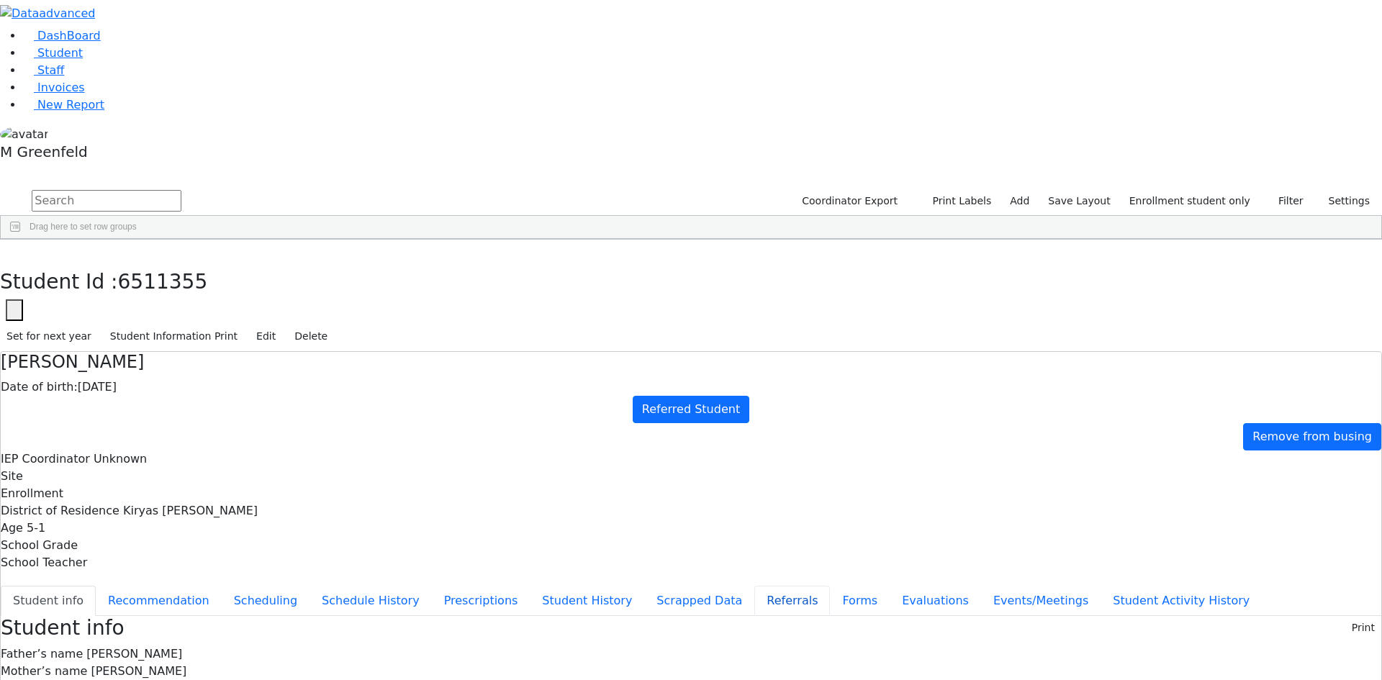
click at [754, 586] on button "Referrals" at bounding box center [792, 601] width 76 height 30
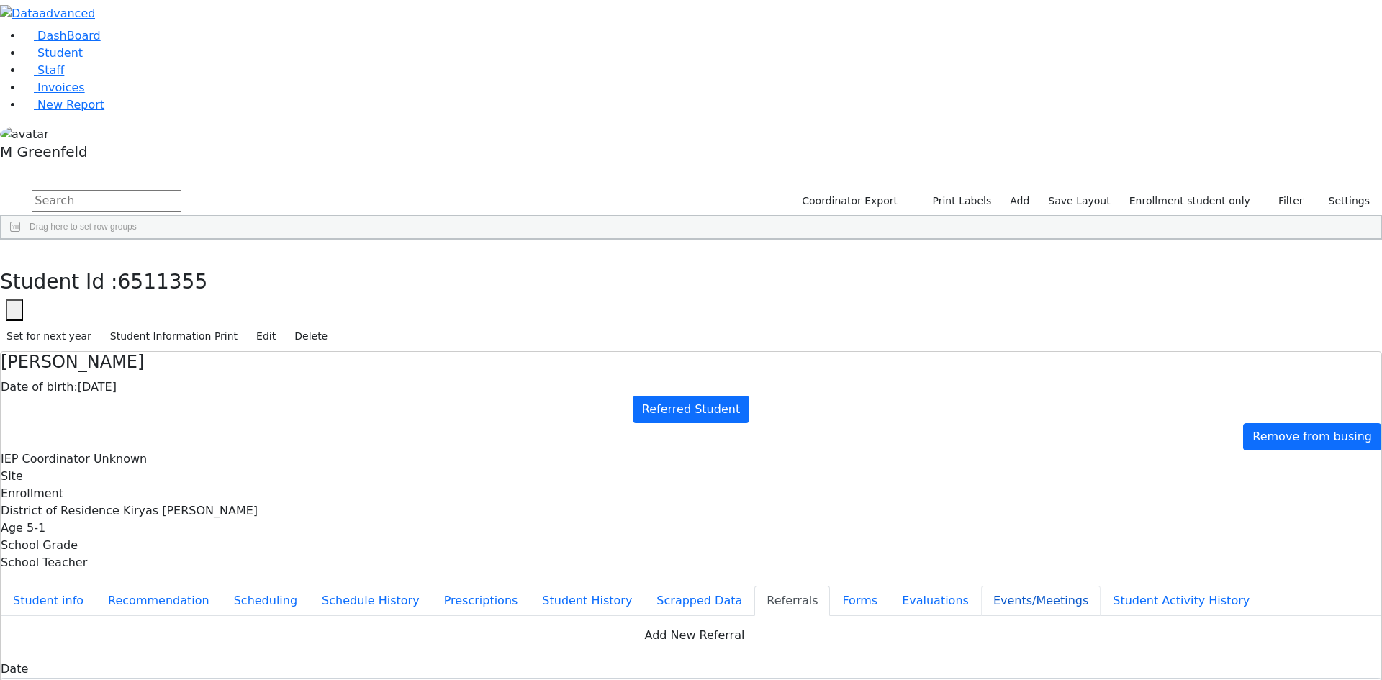
click at [981, 586] on button "Events/Meetings" at bounding box center [1040, 601] width 119 height 30
click at [890, 586] on button "Evaluations" at bounding box center [935, 601] width 91 height 30
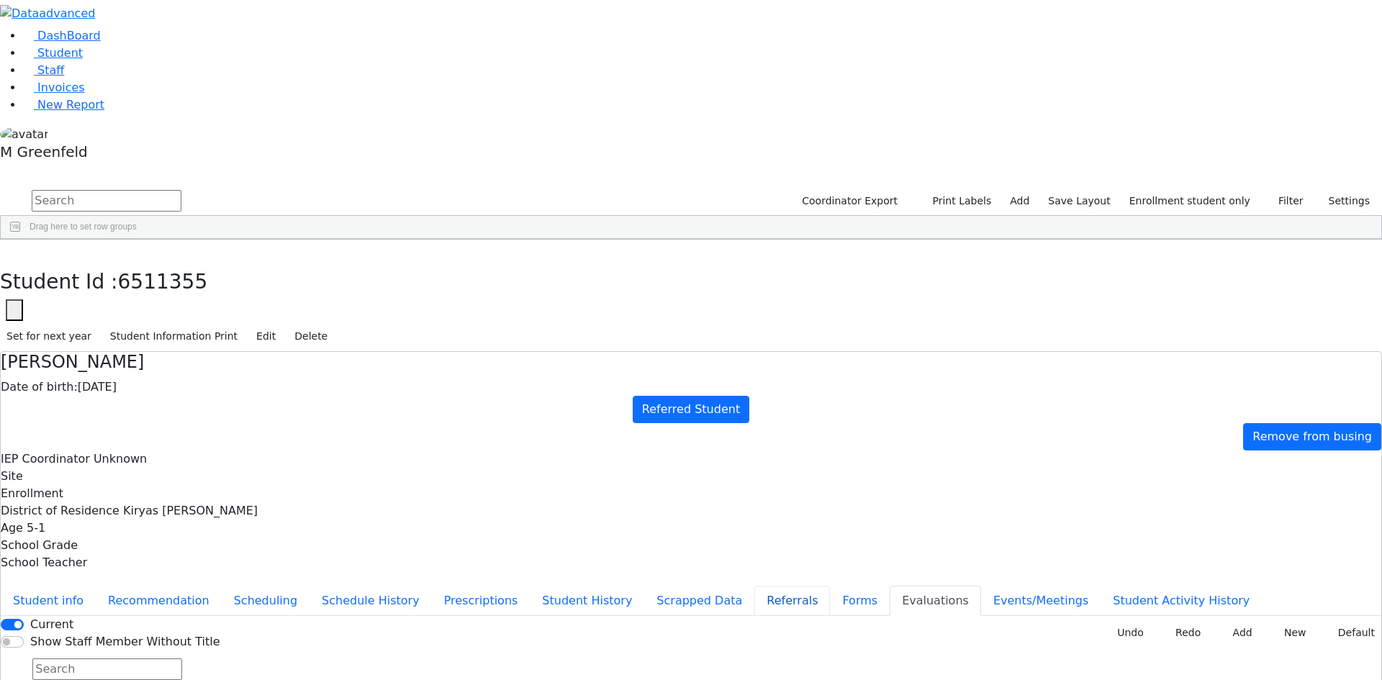
click at [754, 586] on button "Referrals" at bounding box center [792, 601] width 76 height 30
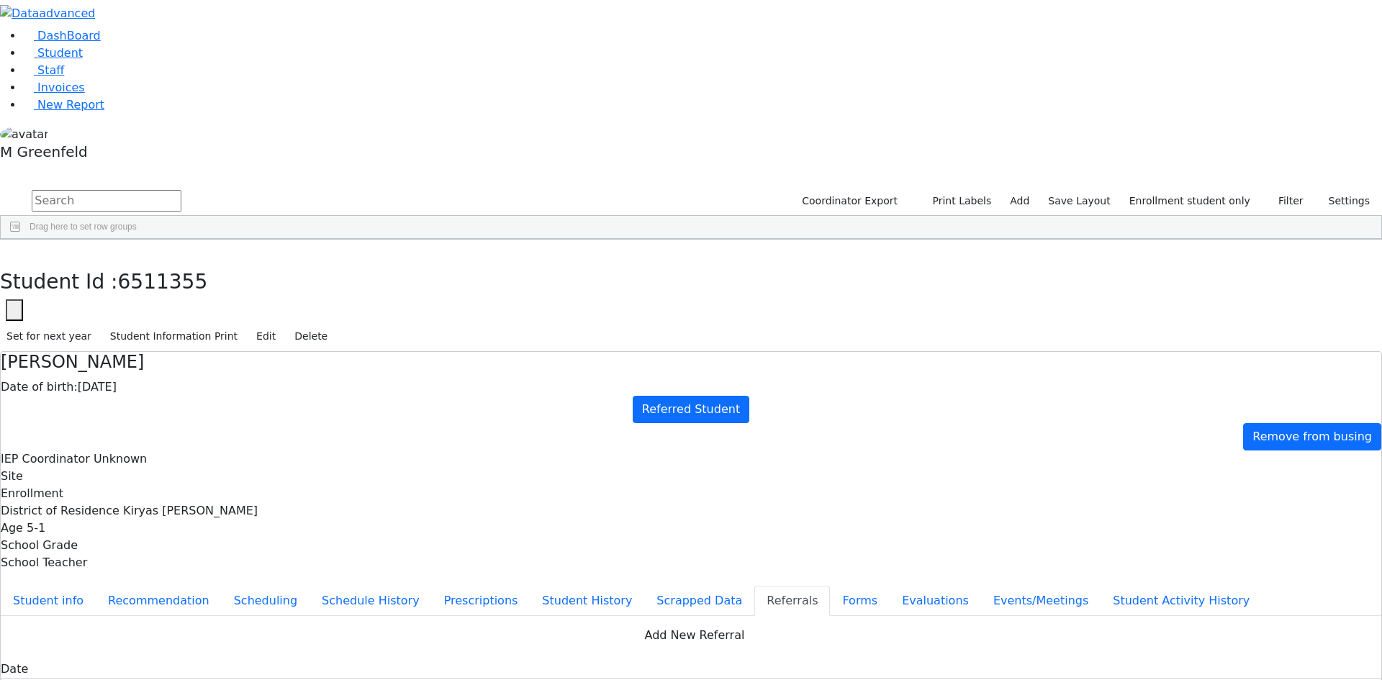
checkbox input "true"
click at [96, 586] on button "Student info" at bounding box center [48, 601] width 95 height 30
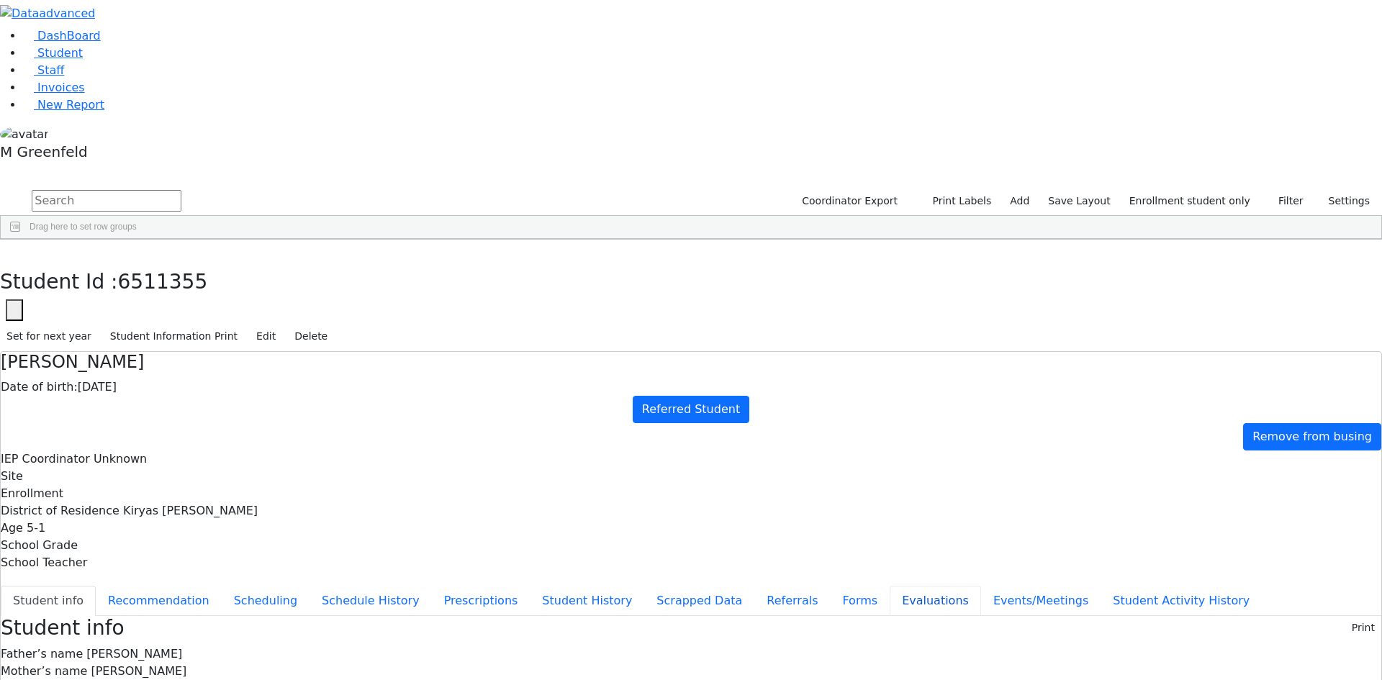
click at [890, 586] on button "Evaluations" at bounding box center [935, 601] width 91 height 30
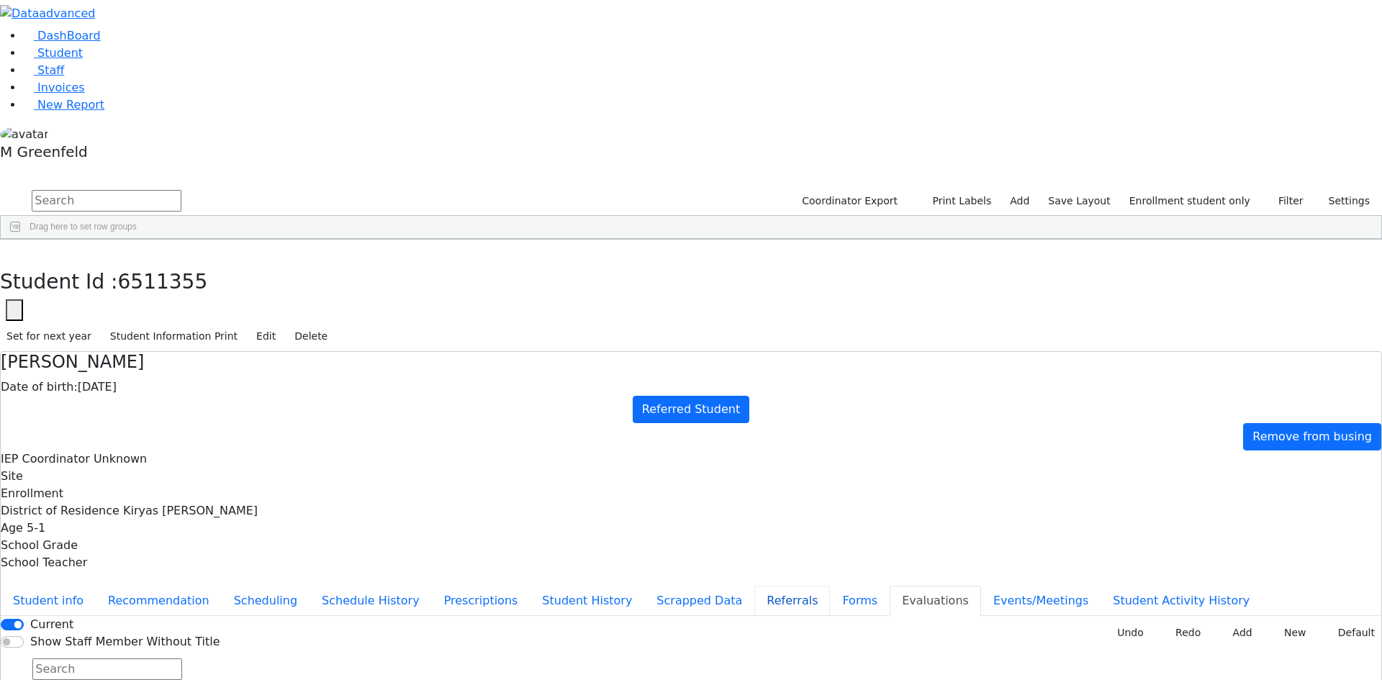
click at [754, 586] on button "Referrals" at bounding box center [792, 601] width 76 height 30
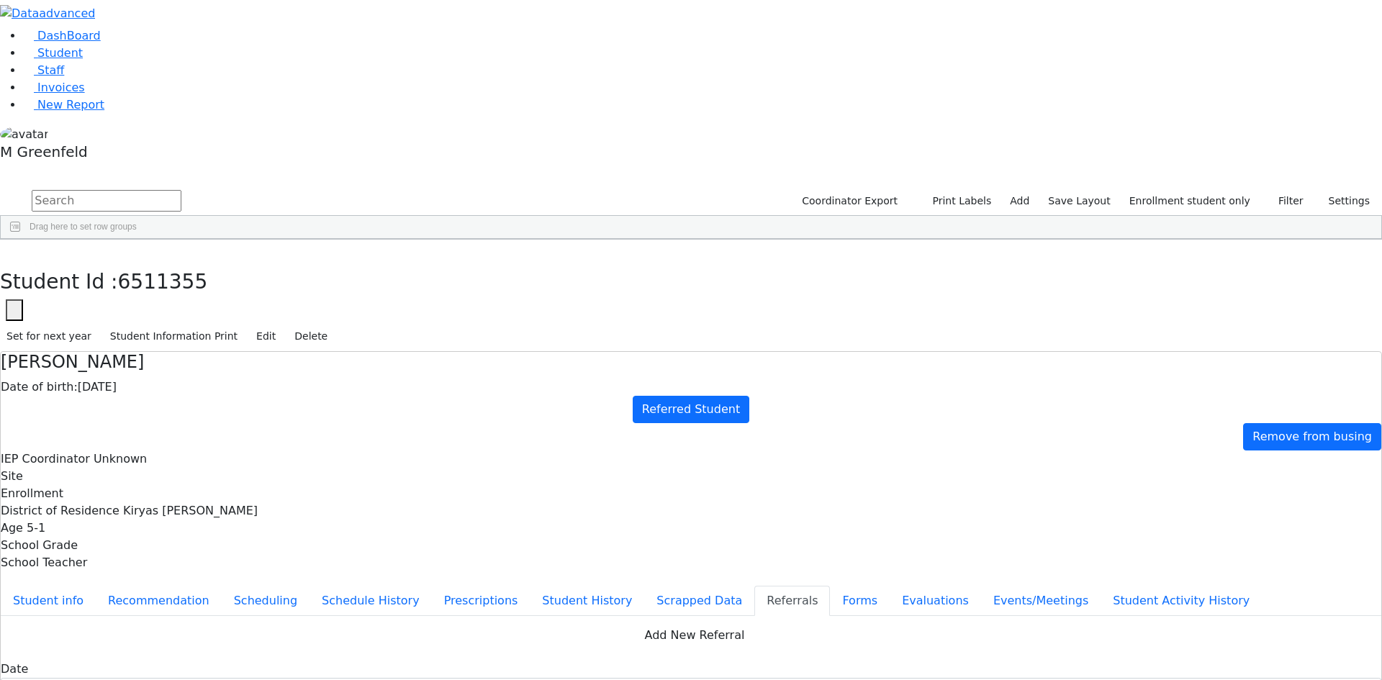
drag, startPoint x: 687, startPoint y: 281, endPoint x: 808, endPoint y: 294, distance: 121.0
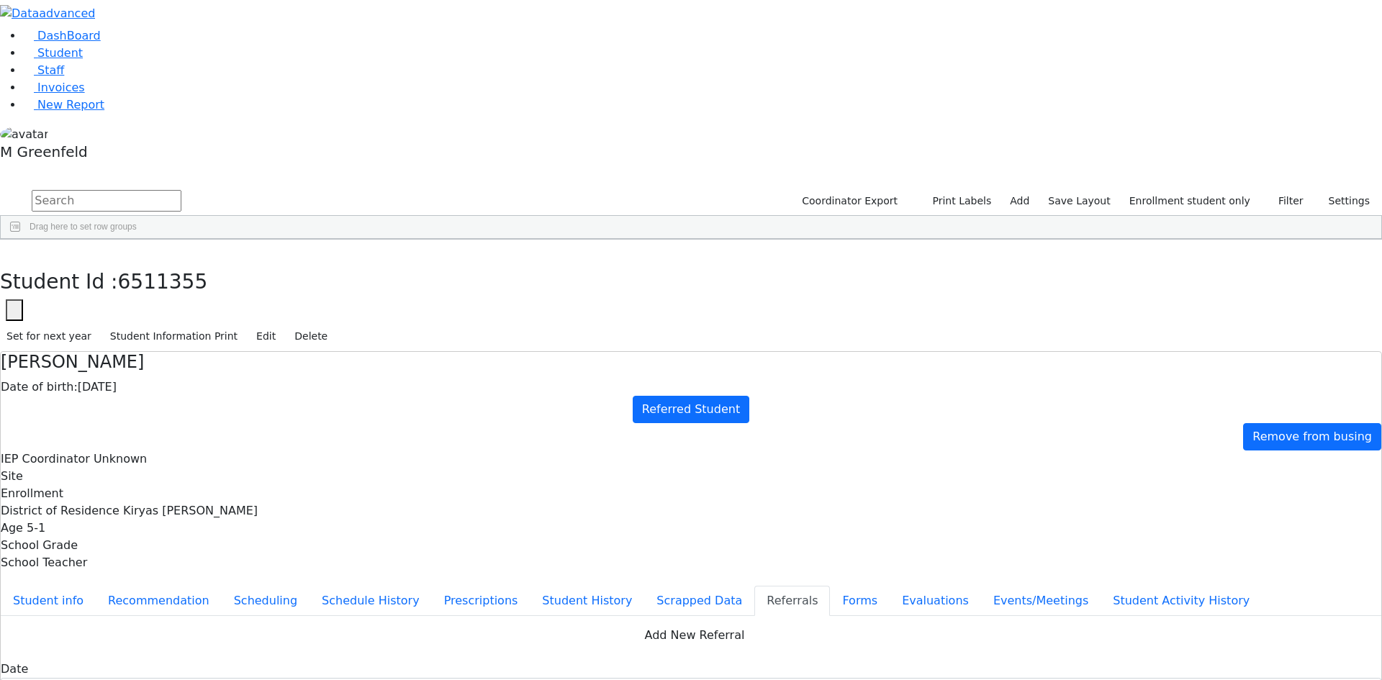
copy div "[PERSON_NAME] doesn't speak clearly. a speech evaluation is requested."
drag, startPoint x: 345, startPoint y: 179, endPoint x: 428, endPoint y: 240, distance: 102.9
click at [96, 586] on button "Student info" at bounding box center [48, 601] width 95 height 30
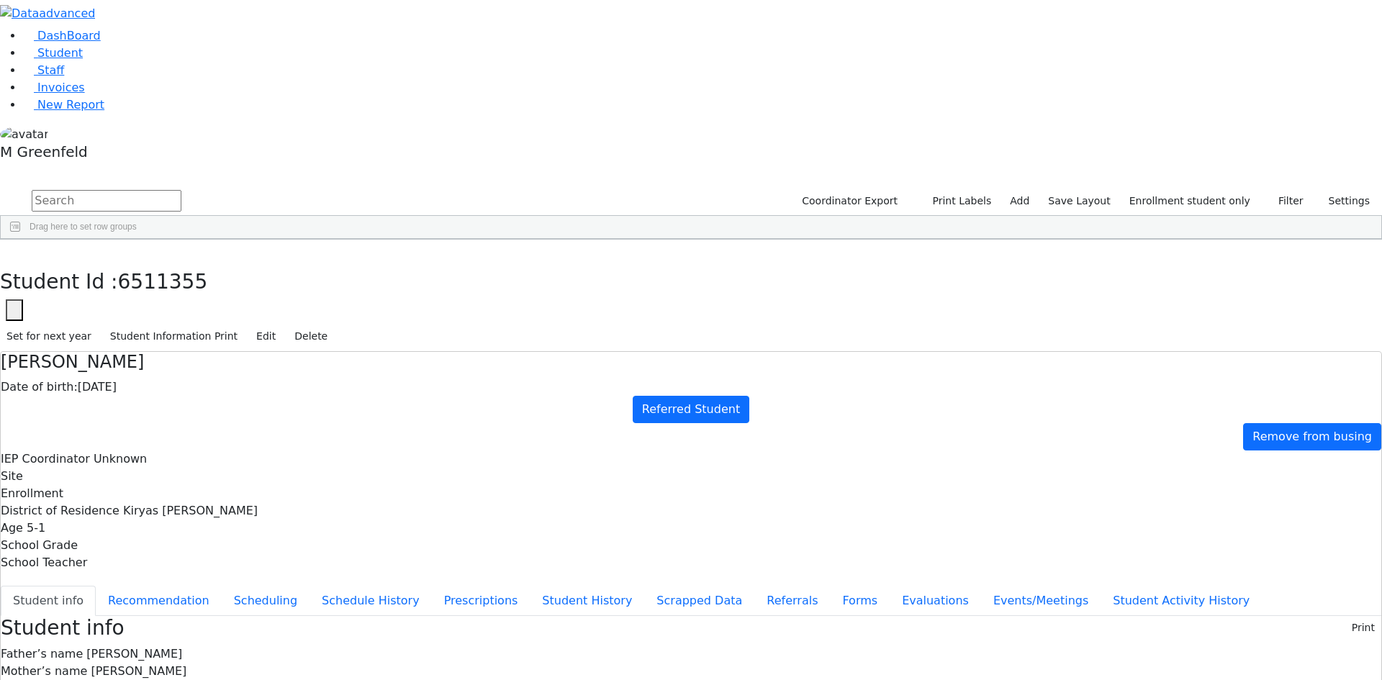
copy div "[EMAIL_ADDRESS][DOMAIN_NAME]"
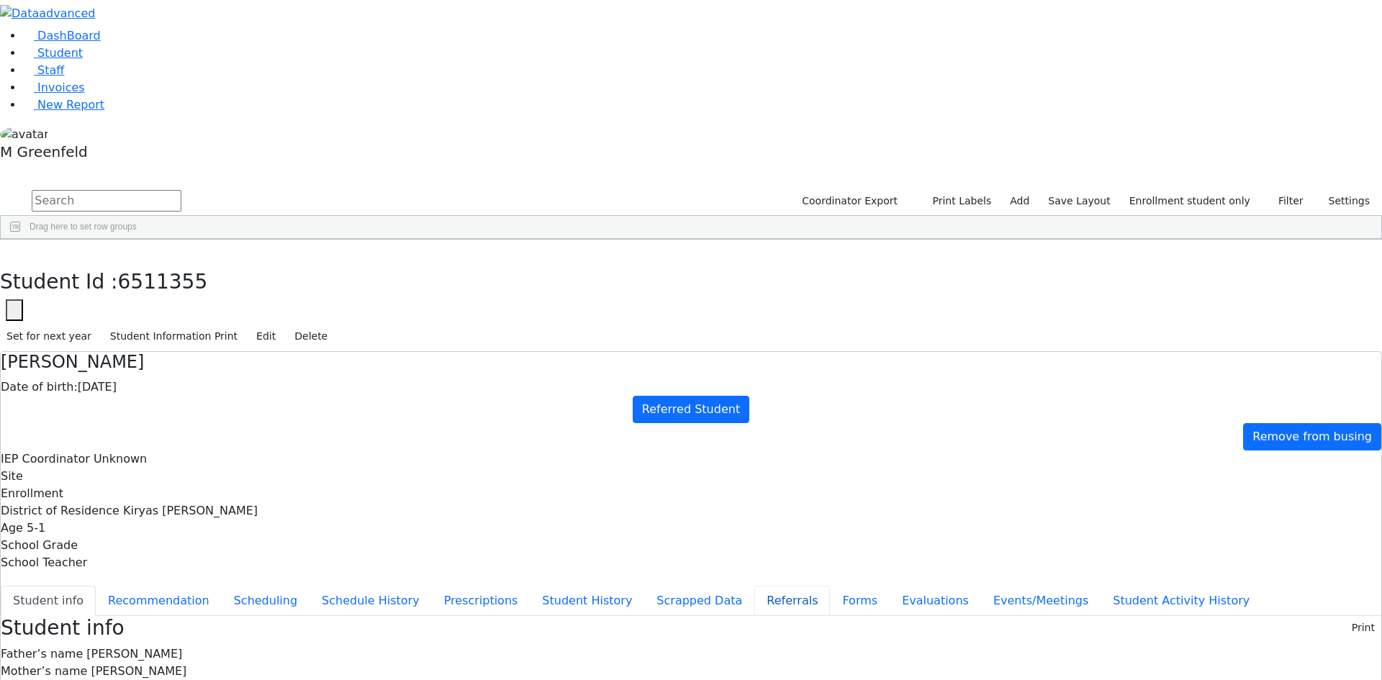
click at [754, 586] on button "Referrals" at bounding box center [792, 601] width 76 height 30
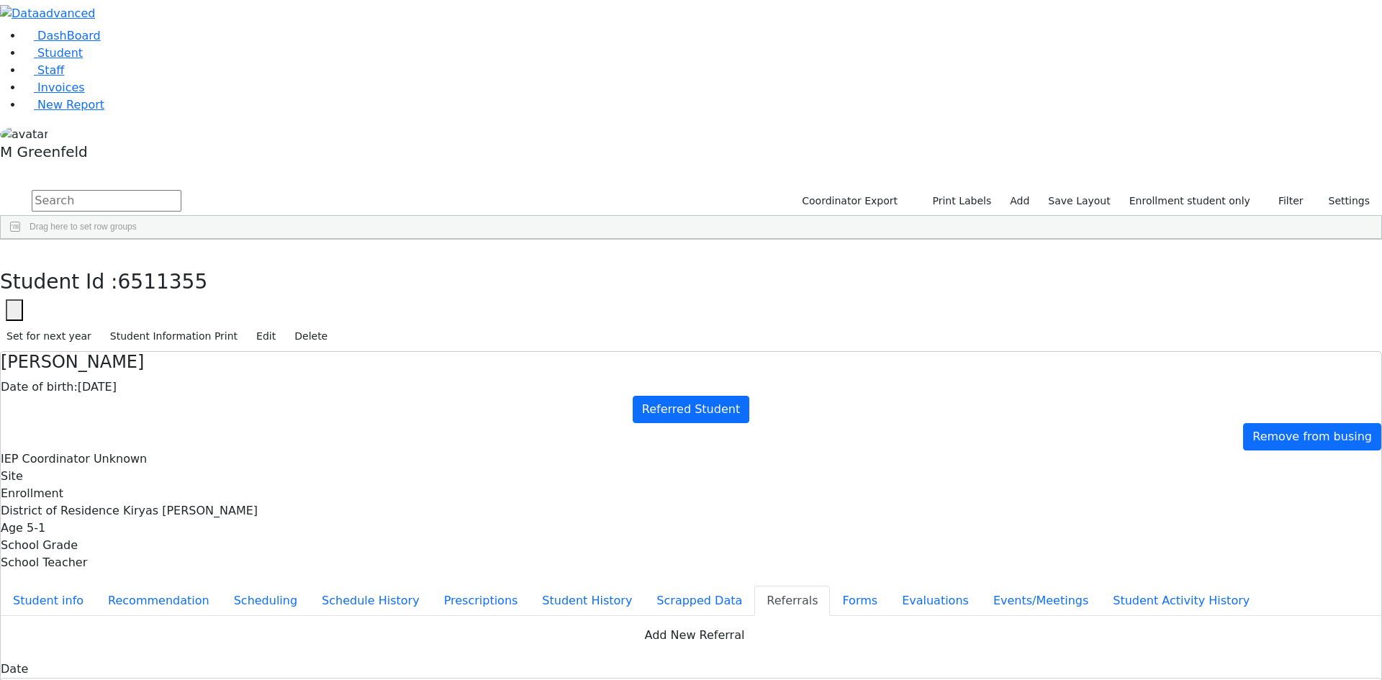
drag, startPoint x: 804, startPoint y: 289, endPoint x: 809, endPoint y: 303, distance: 14.6
